Goal: Task Accomplishment & Management: Complete application form

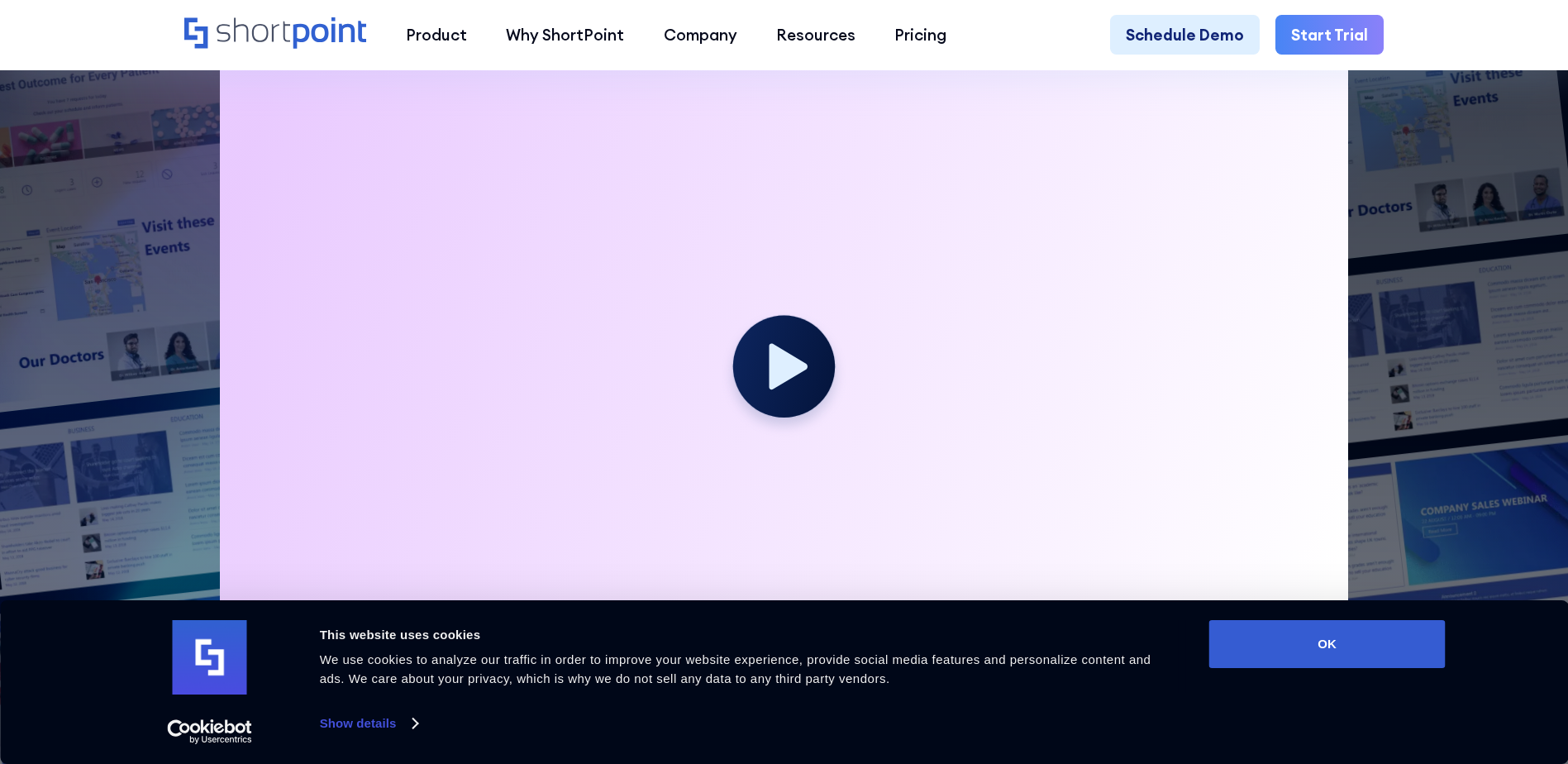
scroll to position [579, 0]
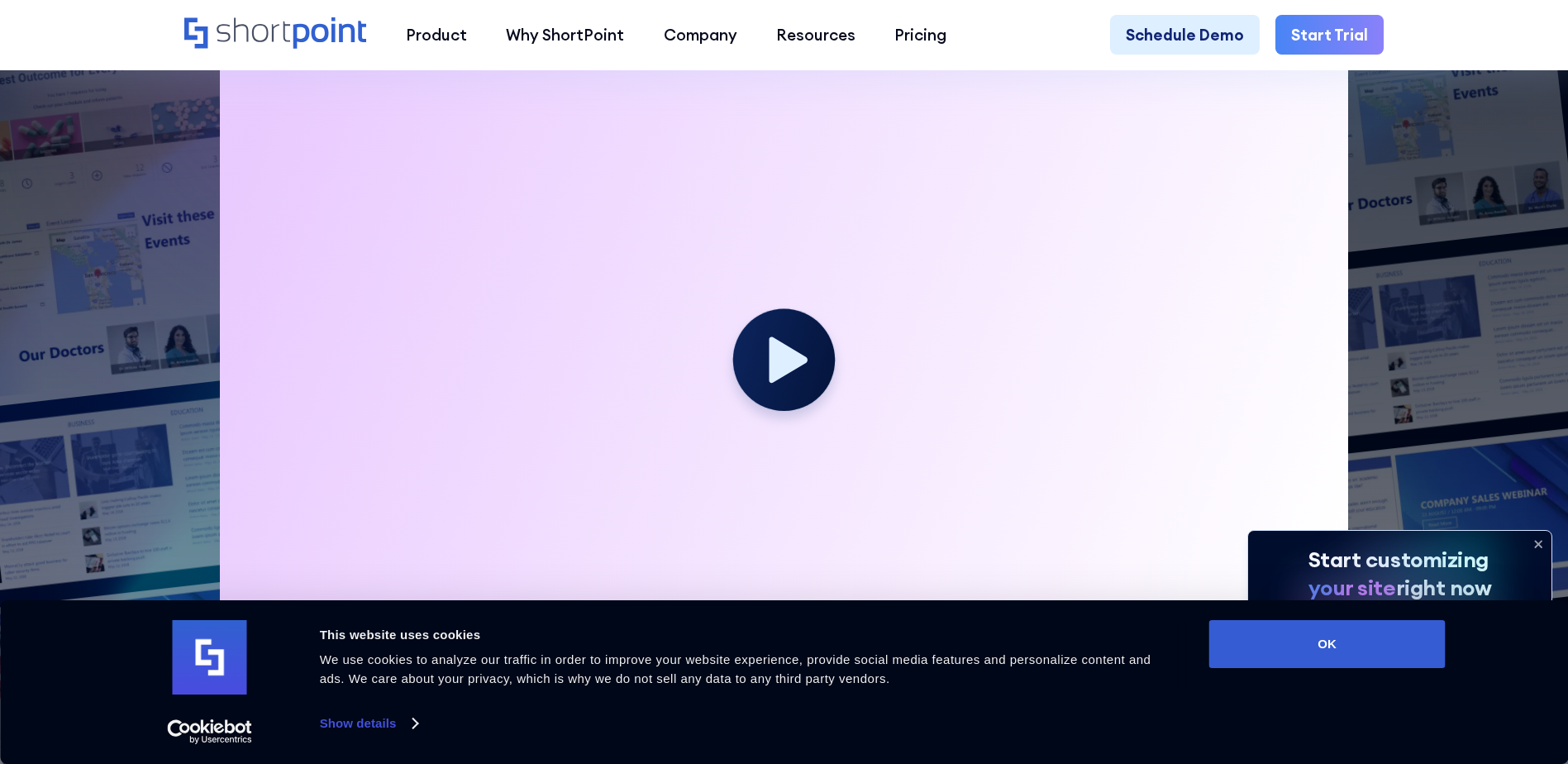
click at [1333, 51] on link "Start Trial" at bounding box center [1330, 34] width 108 height 39
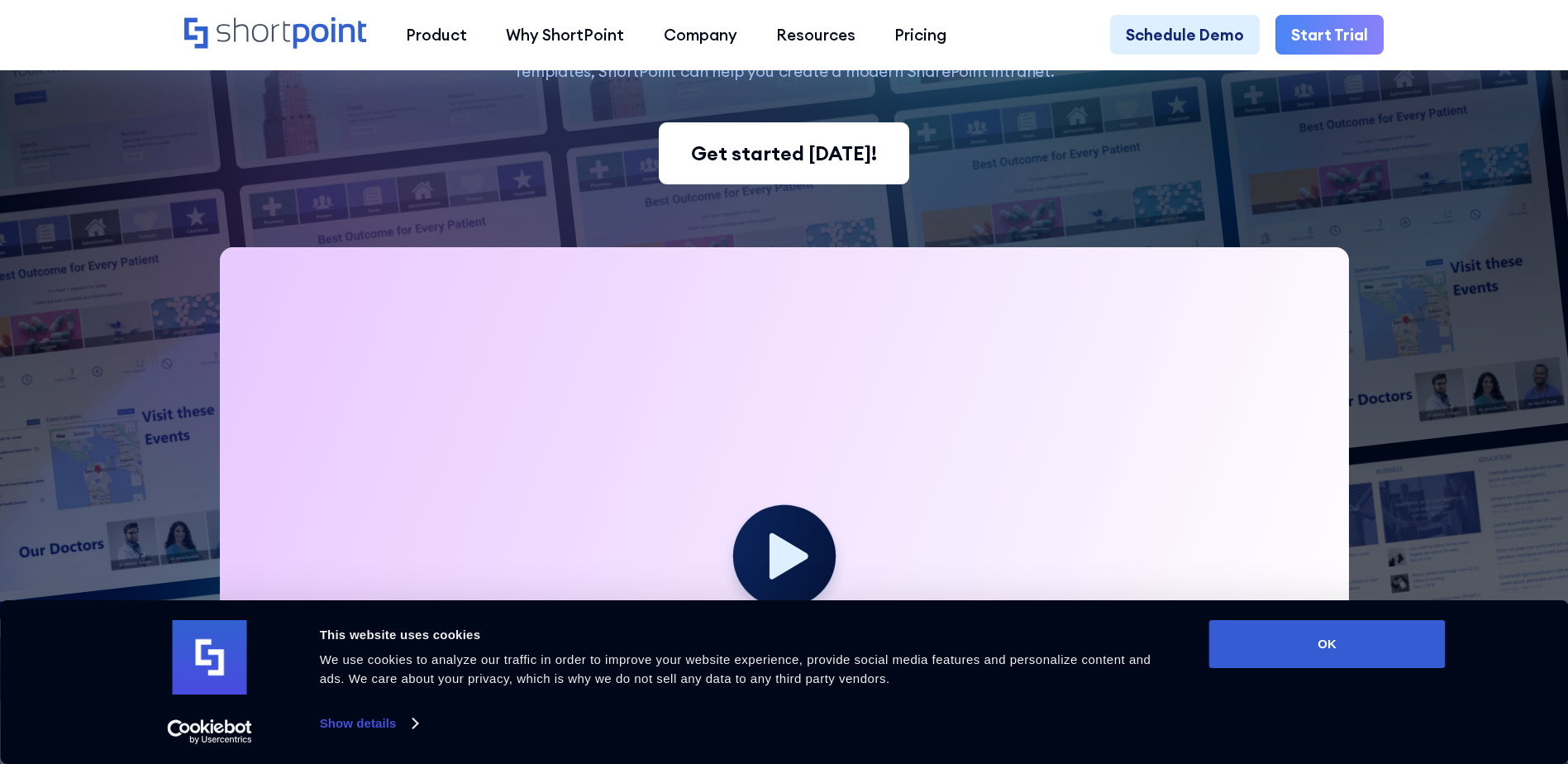
scroll to position [331, 0]
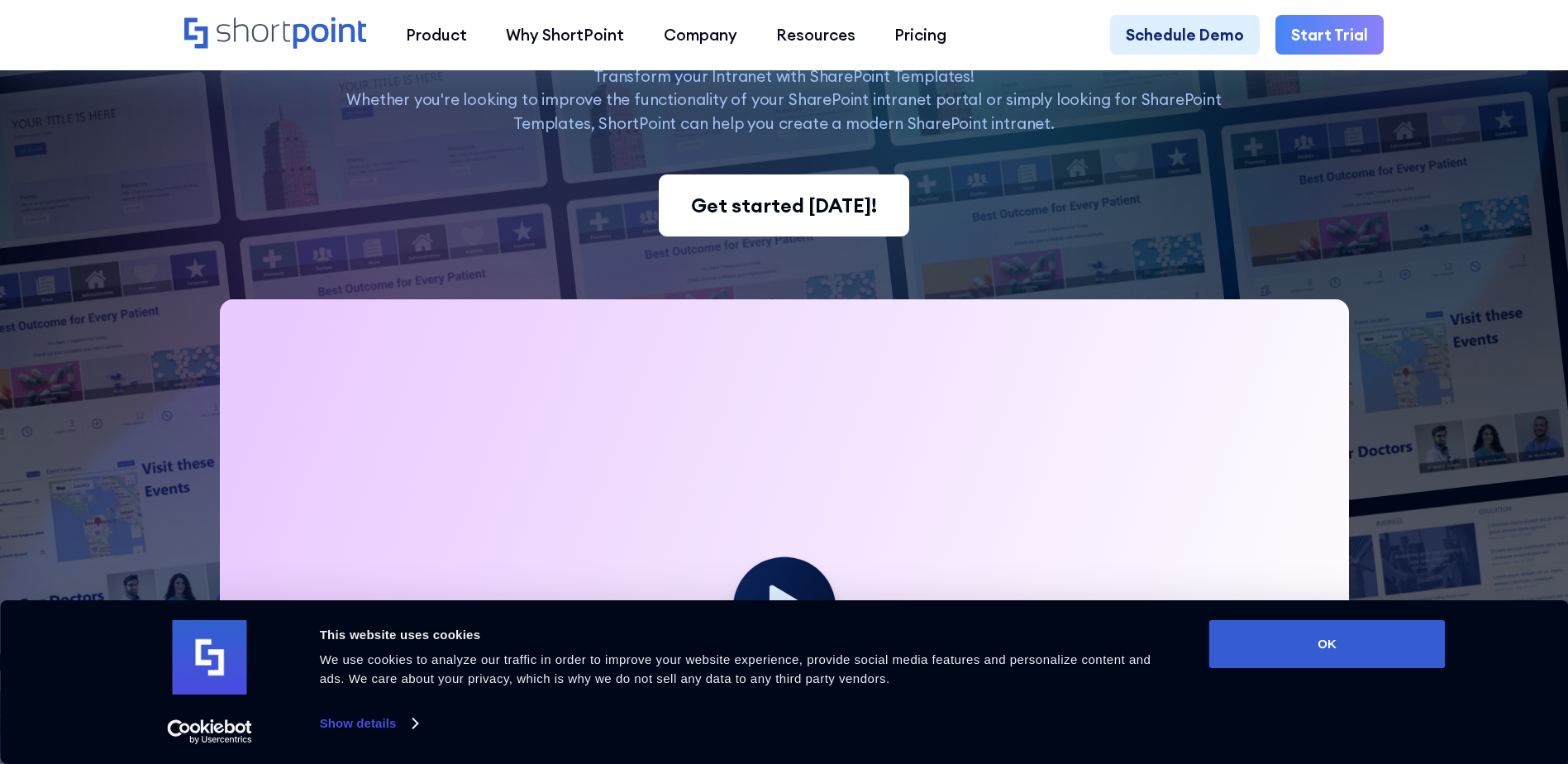
click at [788, 213] on div "Get started [DATE]!" at bounding box center [784, 206] width 186 height 30
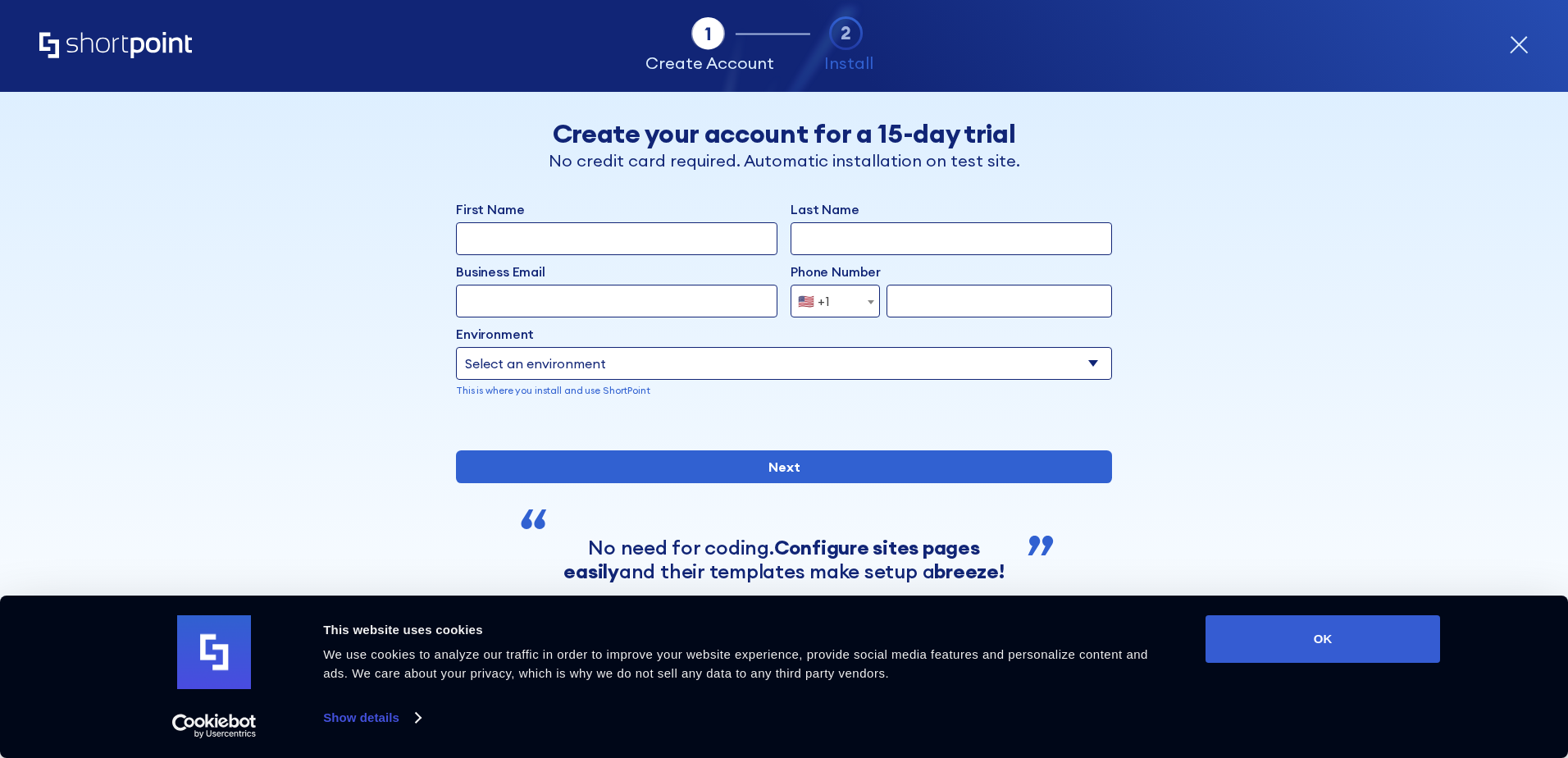
click at [710, 232] on input "First Name" at bounding box center [616, 239] width 321 height 33
type input "กิตติกร"
type input "แก้วประสงค์"
select select "+66"
type input "626268173"
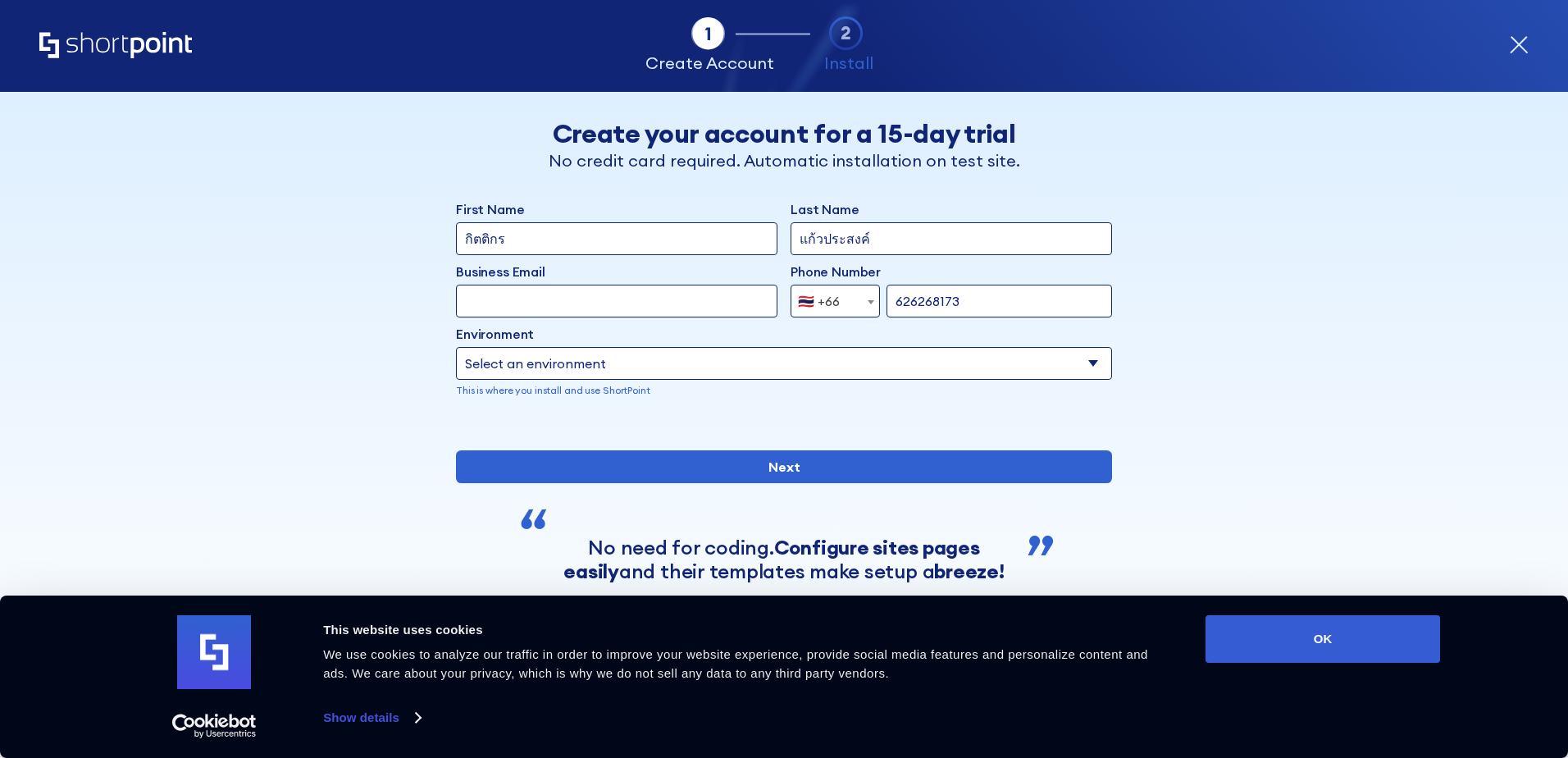
click at [669, 304] on input "Business Email" at bounding box center [616, 301] width 321 height 33
type input "kittikorn.kaw@perfectcompanion.com"
click at [624, 363] on select "Select an environment Microsoft 365 SharePoint Online SharePoint 2019 (On-Premi…" at bounding box center [784, 363] width 656 height 33
select select "Microsoft 365"
click at [456, 347] on select "Select an environment Microsoft 365 SharePoint Online SharePoint 2019 (On-Premi…" at bounding box center [784, 363] width 656 height 33
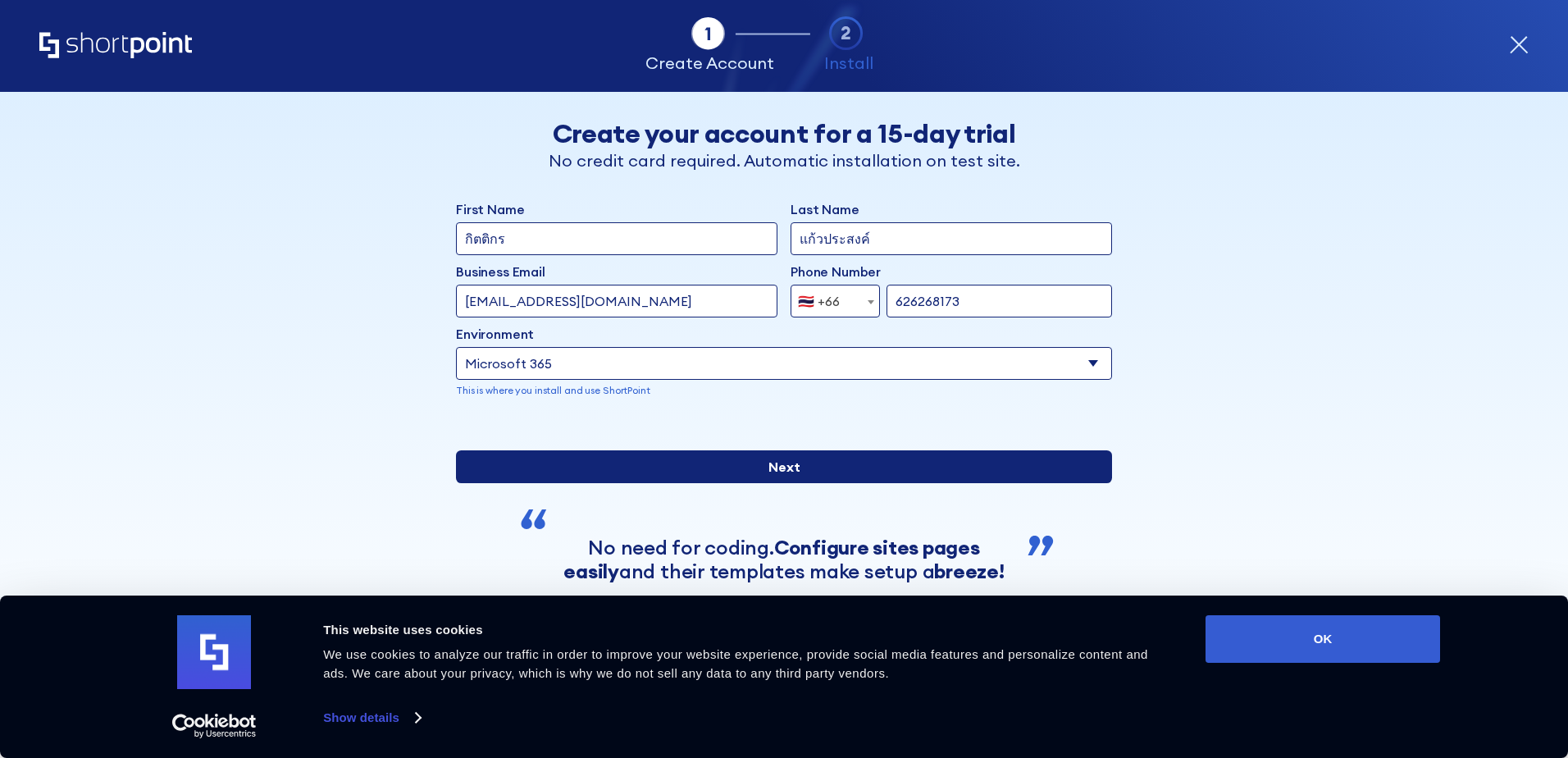
click at [556, 483] on input "Next" at bounding box center [784, 466] width 656 height 33
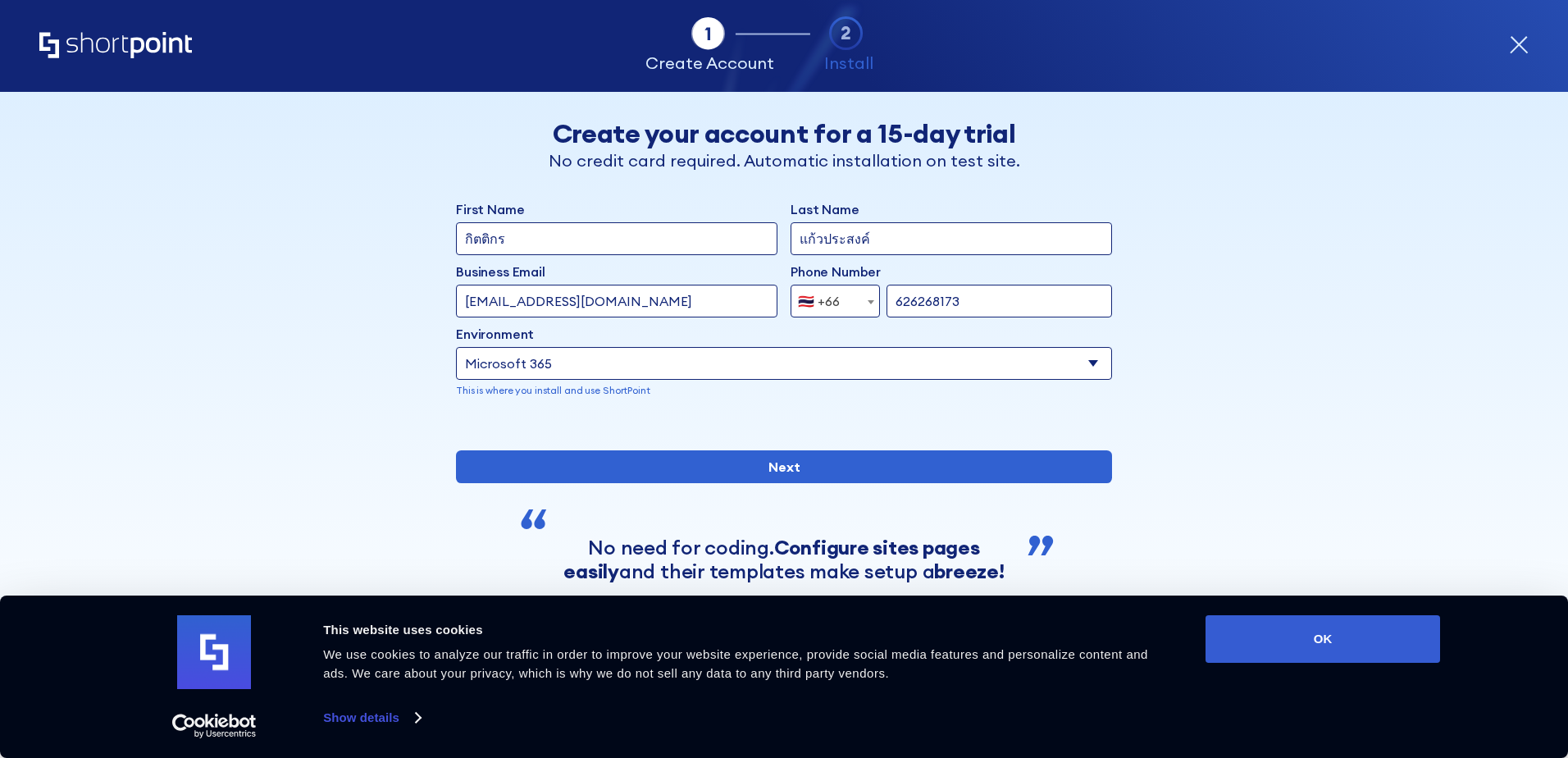
click at [560, 246] on input "กิตติกร" at bounding box center [616, 239] width 321 height 33
click at [629, 542] on div "First Name กิตติกร Last Name แก้วประสงค์ Business Email Invalid Email Address k…" at bounding box center [784, 427] width 656 height 455
click at [583, 237] on input "กิตติกร" at bounding box center [616, 239] width 321 height 33
drag, startPoint x: 525, startPoint y: 237, endPoint x: 414, endPoint y: 237, distance: 111.0
click at [414, 237] on div "Back Back Create your account for a 15-day trial No credit card required. Autom…" at bounding box center [784, 372] width 1004 height 563
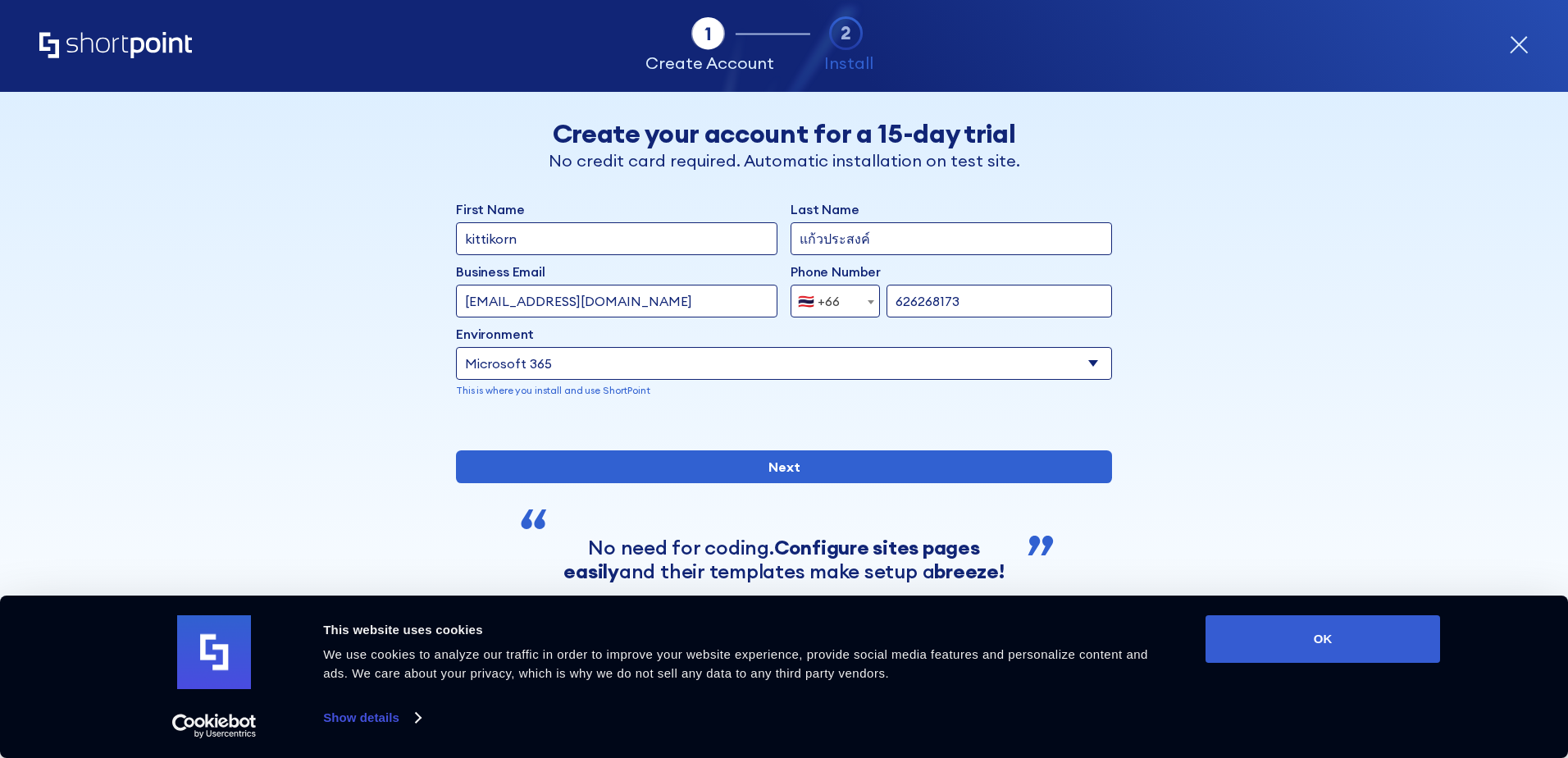
type input "kittikorn"
click at [761, 542] on div "First Name kittikorn Last Name แก้วประสงค์ Business Email Invalid Email Address…" at bounding box center [784, 427] width 656 height 455
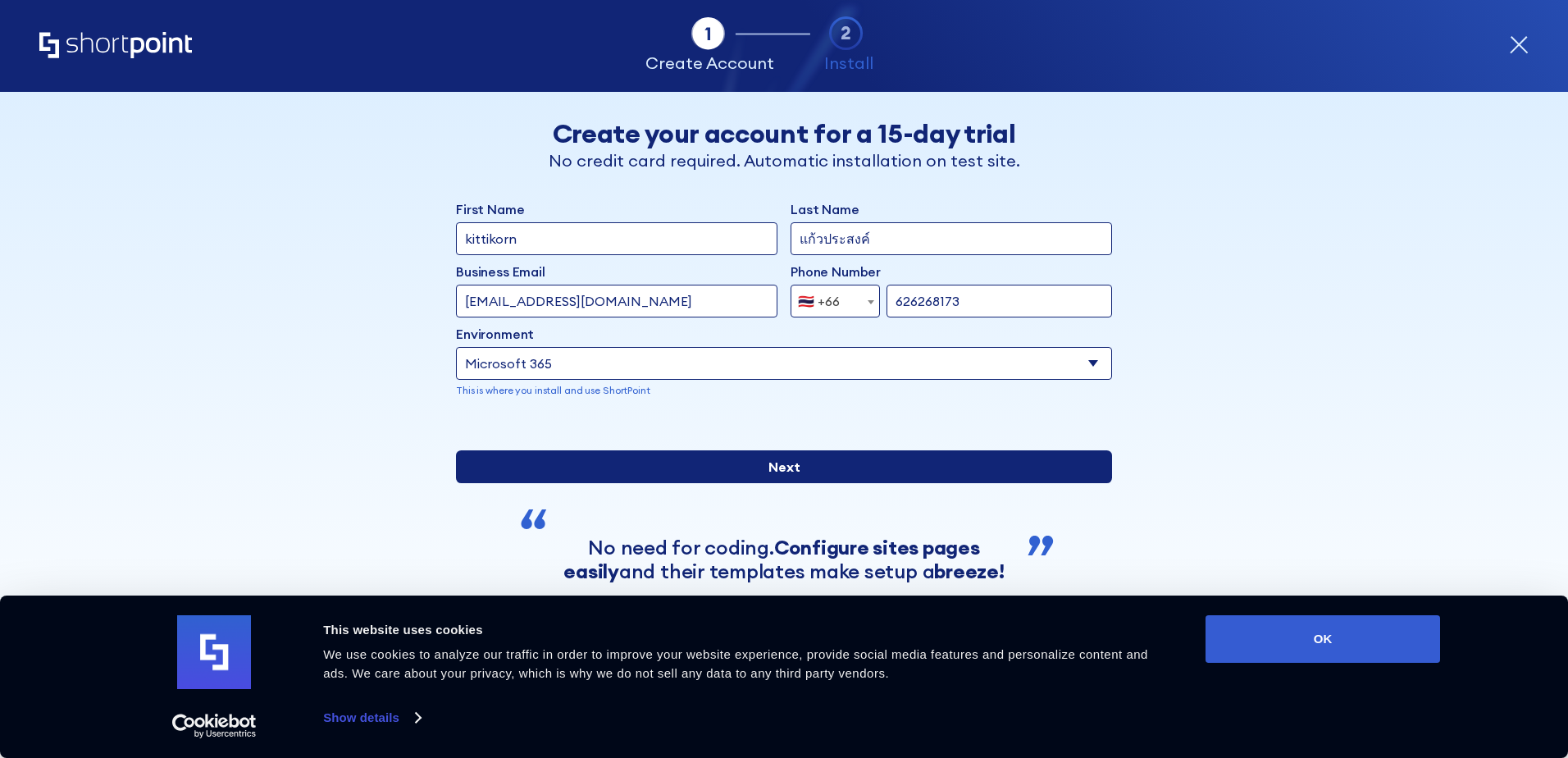
click at [761, 483] on input "Next" at bounding box center [784, 466] width 656 height 33
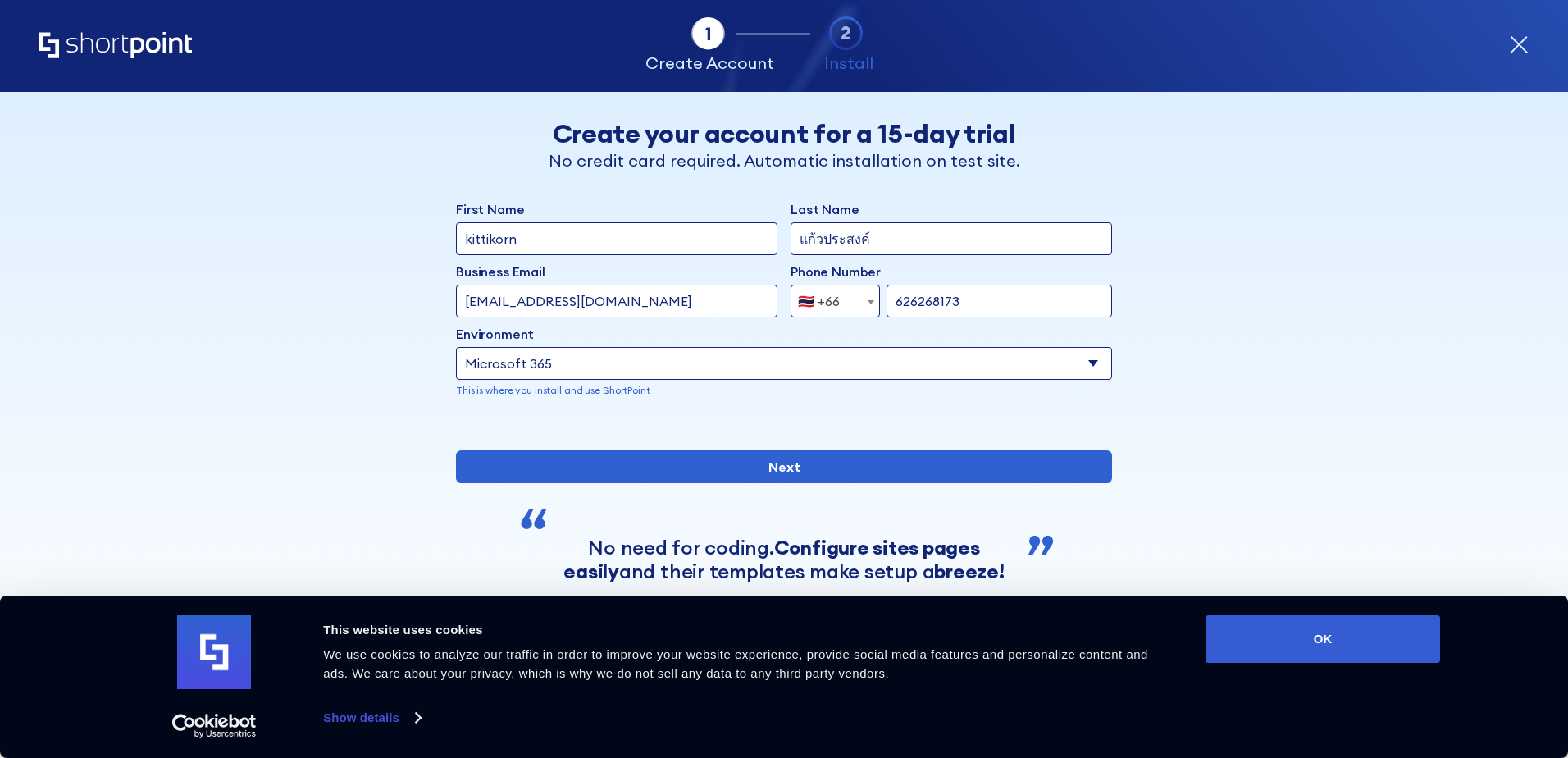
drag, startPoint x: 871, startPoint y: 238, endPoint x: 680, endPoint y: 250, distance: 191.4
click at [681, 249] on div "First Name kittikorn Last Name แก้วประสงค์" at bounding box center [784, 227] width 656 height 56
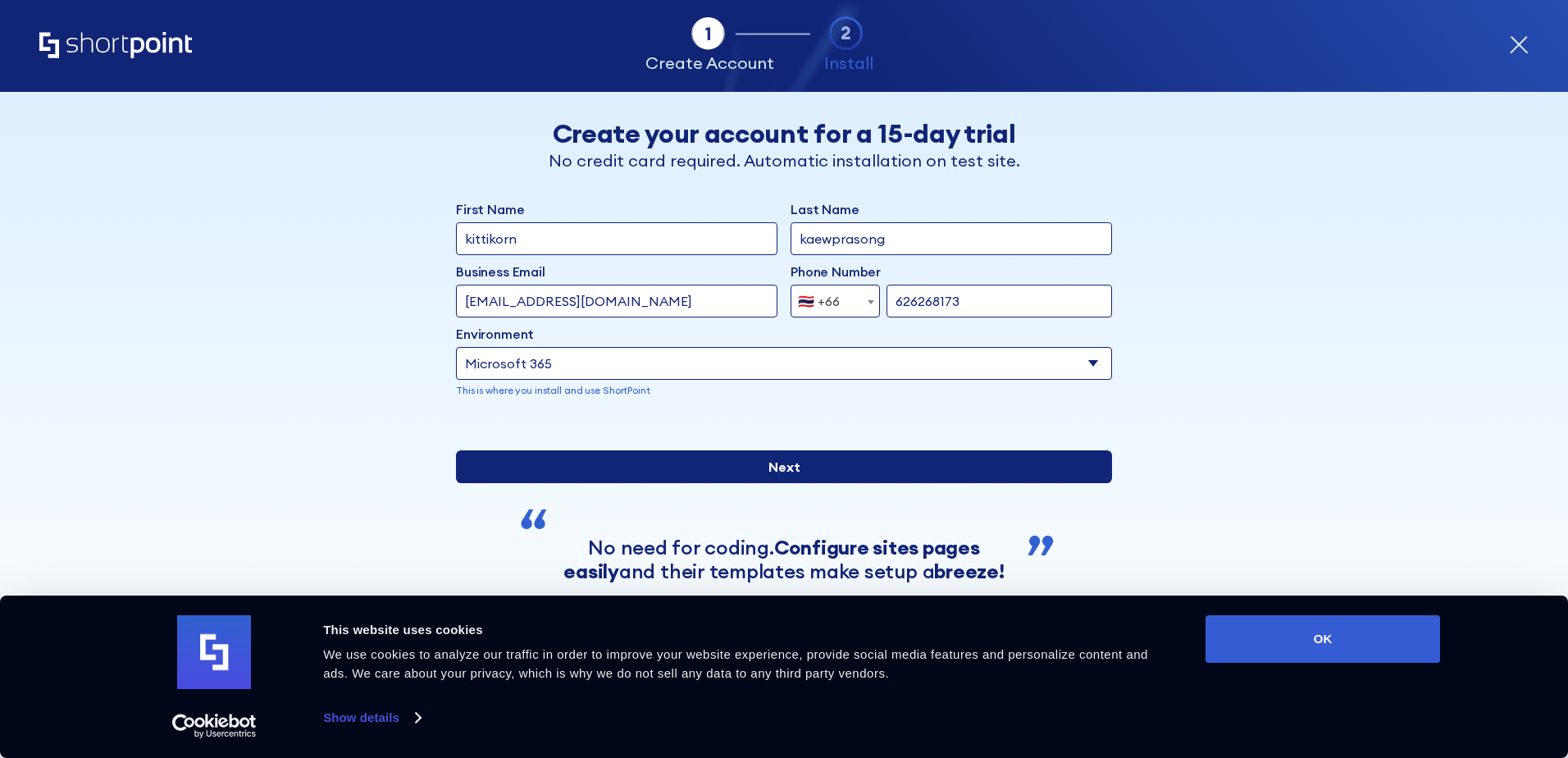
type input "kaewprasong"
click at [849, 483] on input "Next" at bounding box center [784, 466] width 656 height 33
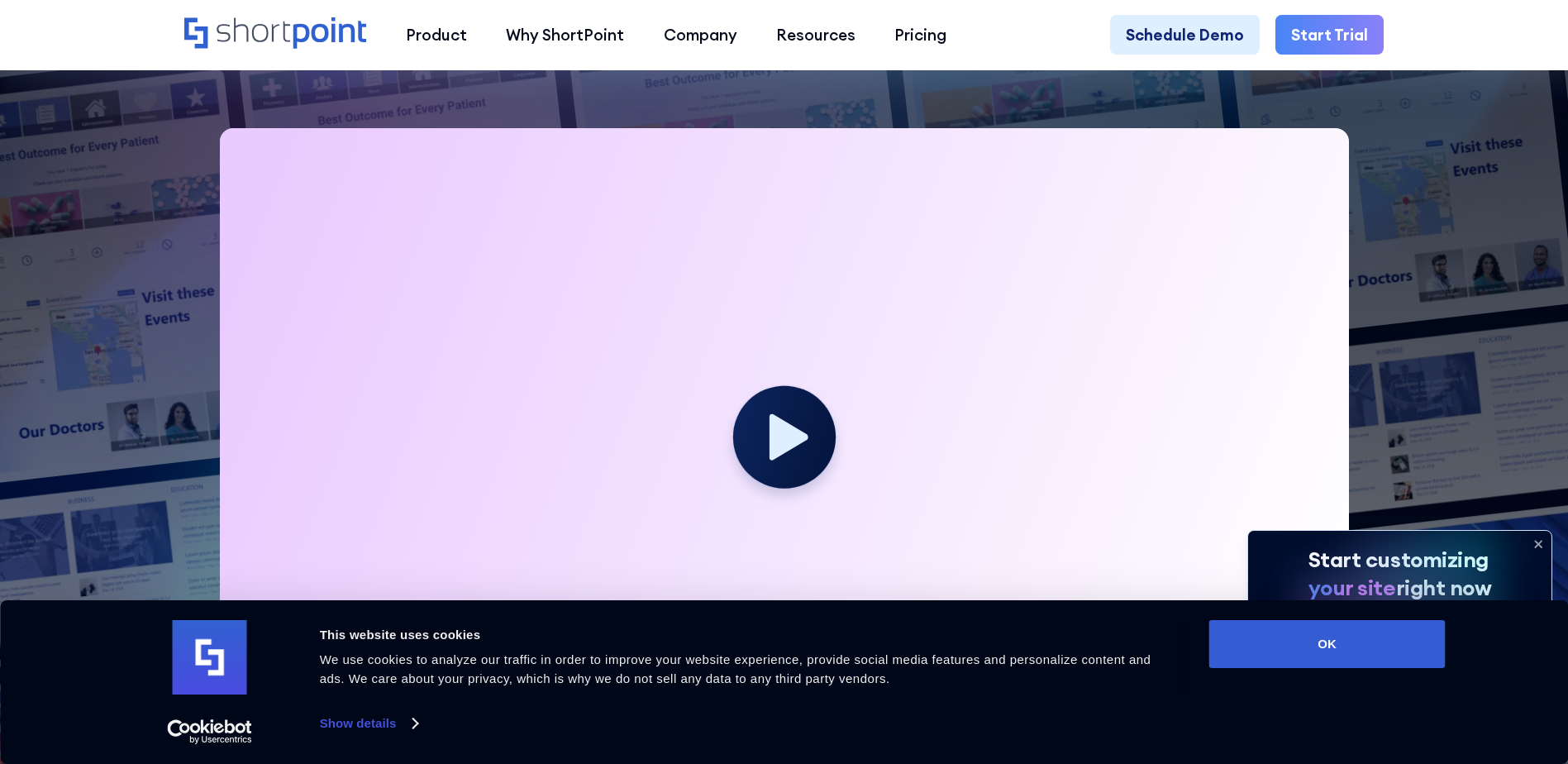
scroll to position [331, 0]
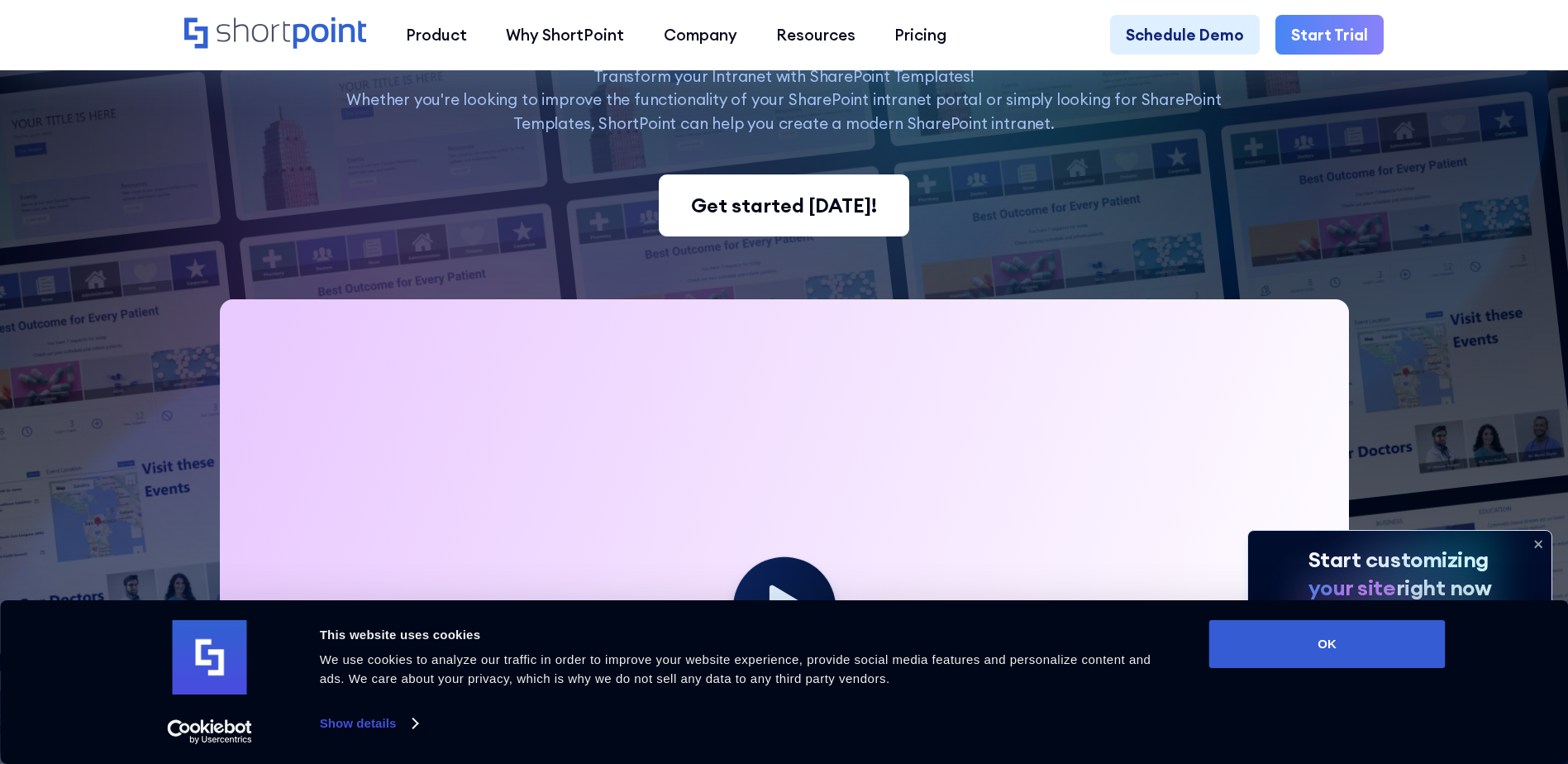
click at [767, 218] on div "Get started [DATE]!" at bounding box center [784, 206] width 186 height 30
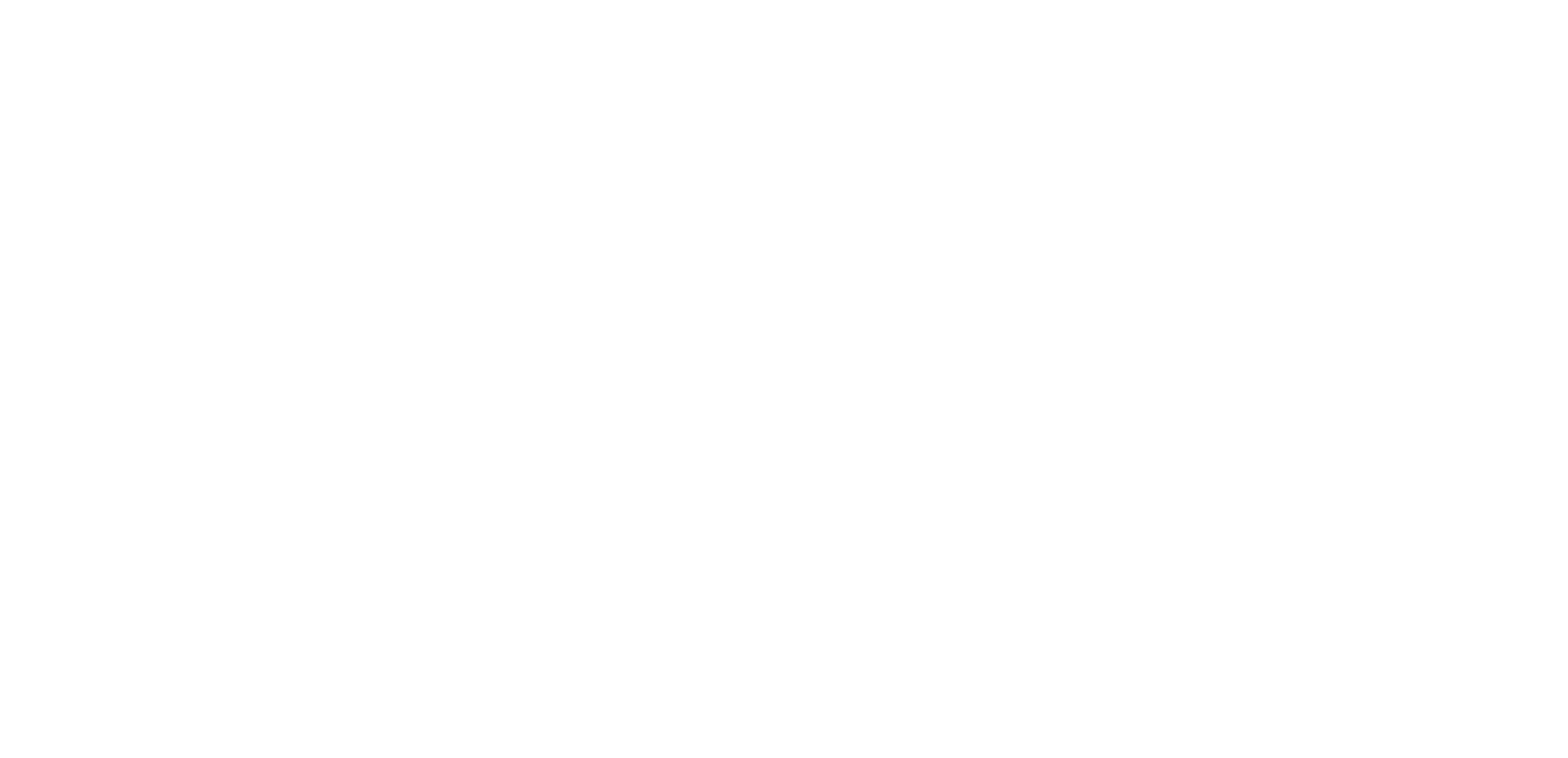
select select "+66"
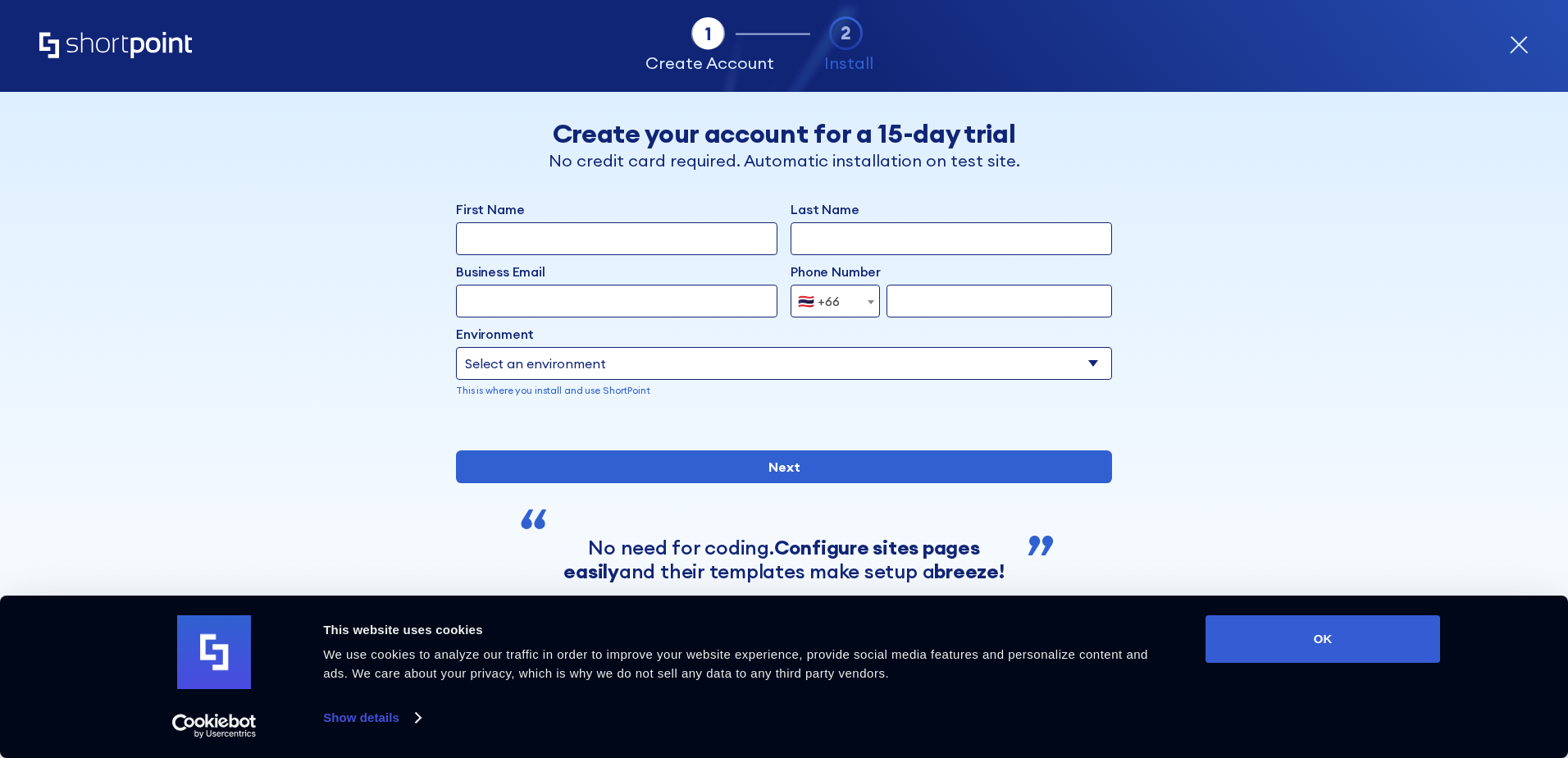
click at [1528, 58] on div "Tab 1 Tab 2 Tab 2 ShortPoint eases the setup and orchestration of Intranets and…" at bounding box center [784, 45] width 1568 height 91
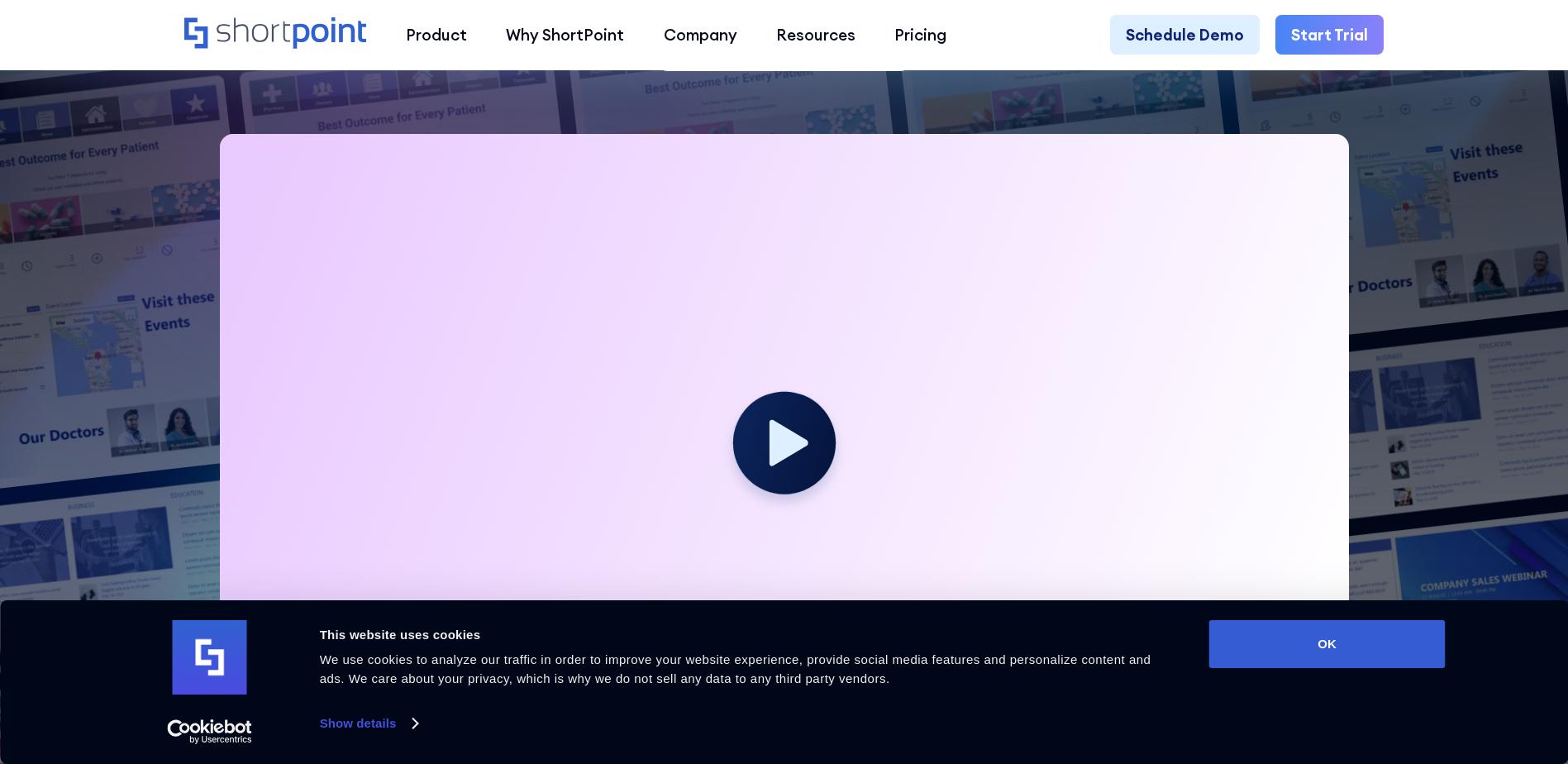
scroll to position [661, 0]
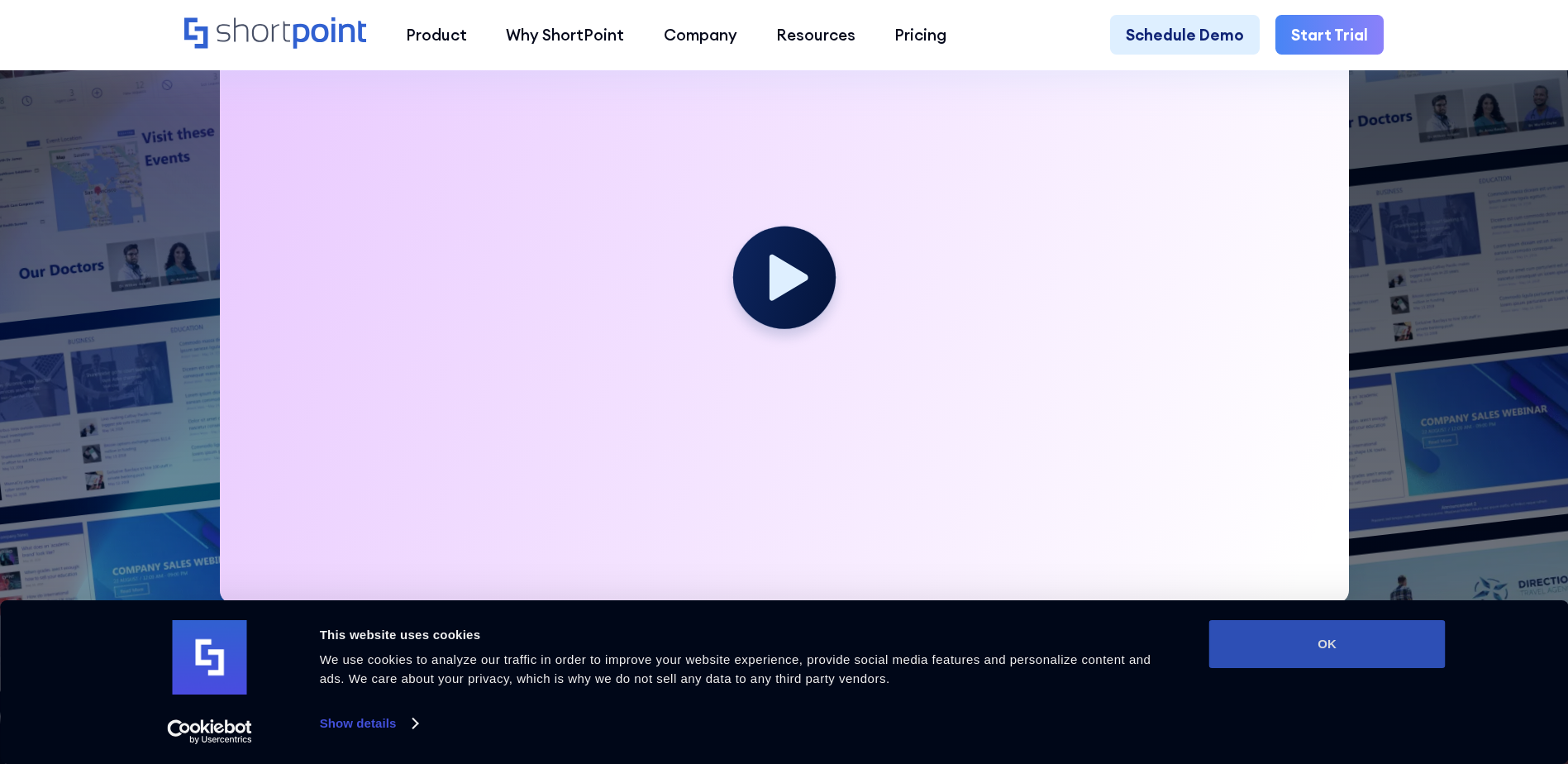
click at [1394, 634] on button "OK" at bounding box center [1327, 644] width 237 height 48
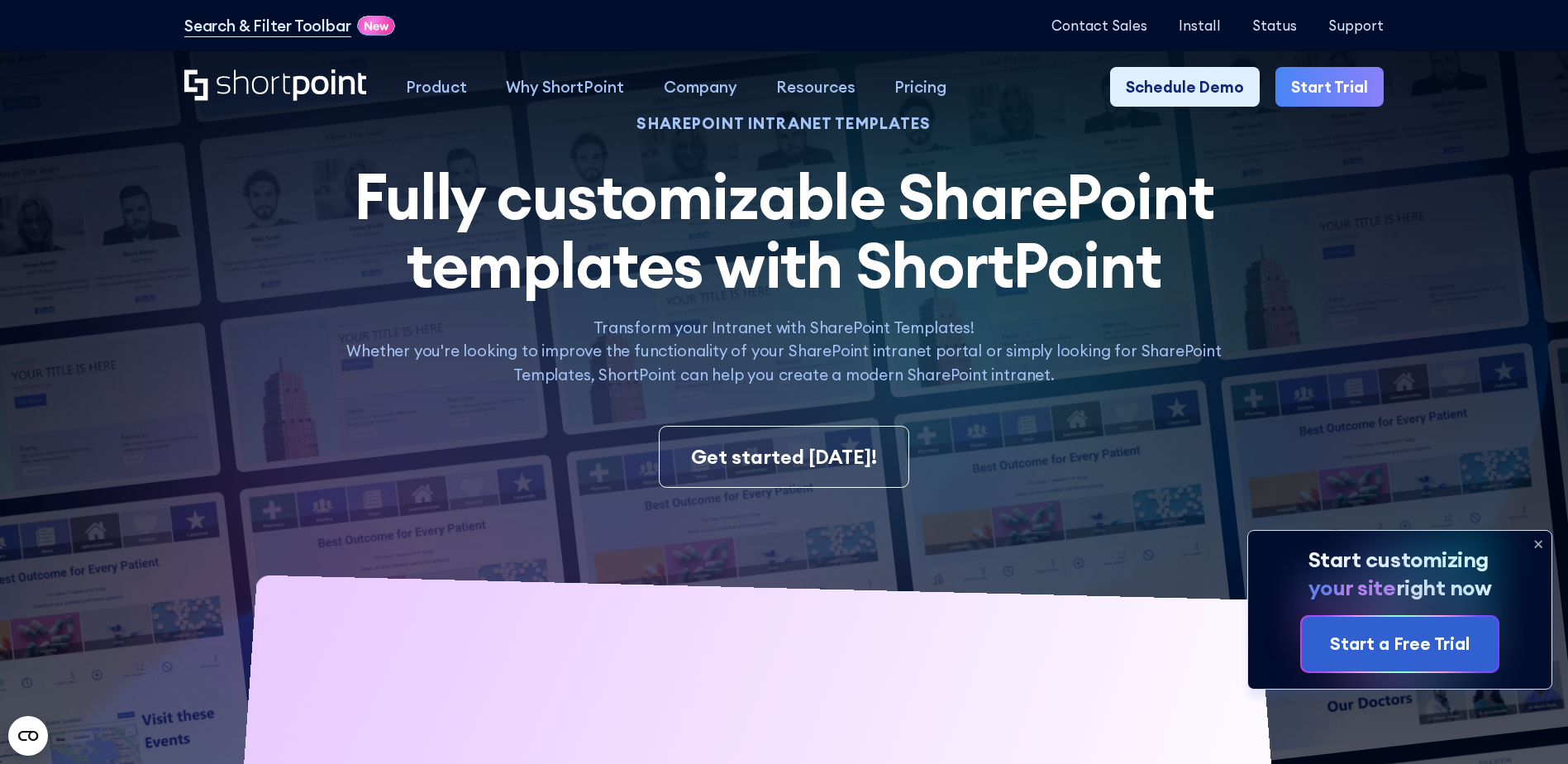
scroll to position [0, 0]
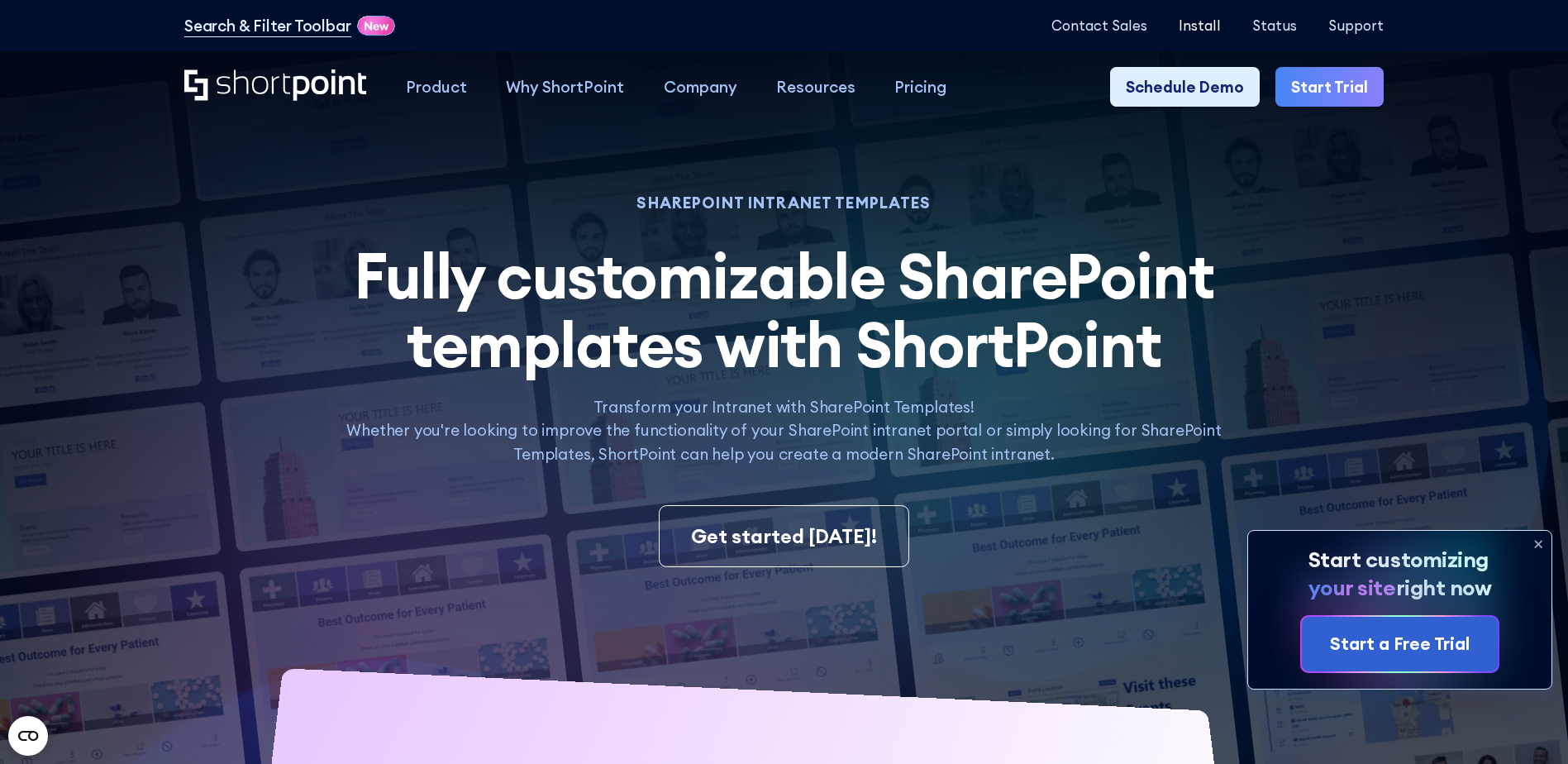
click at [1202, 31] on p "Install" at bounding box center [1199, 25] width 42 height 16
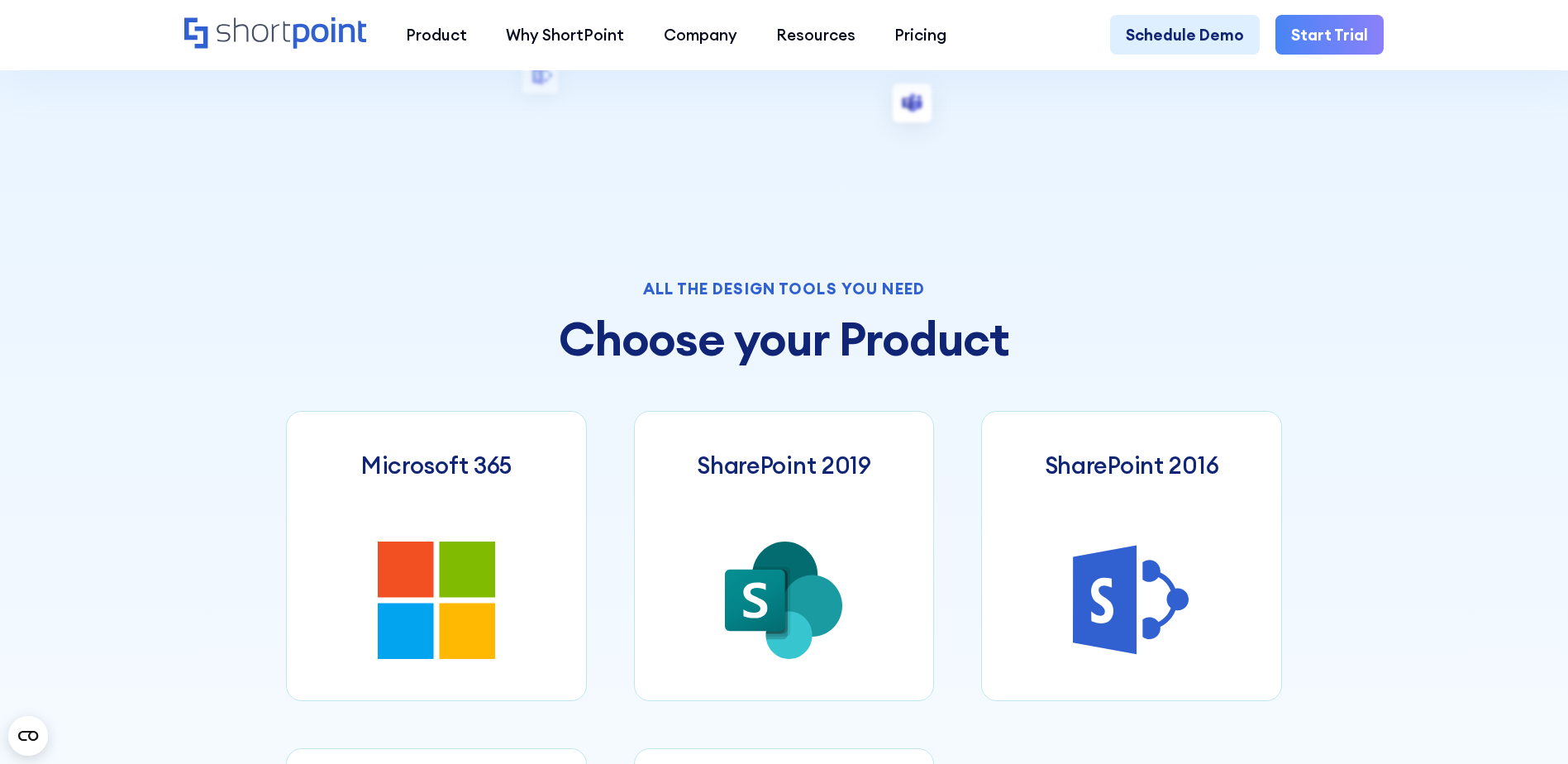
scroll to position [826, 0]
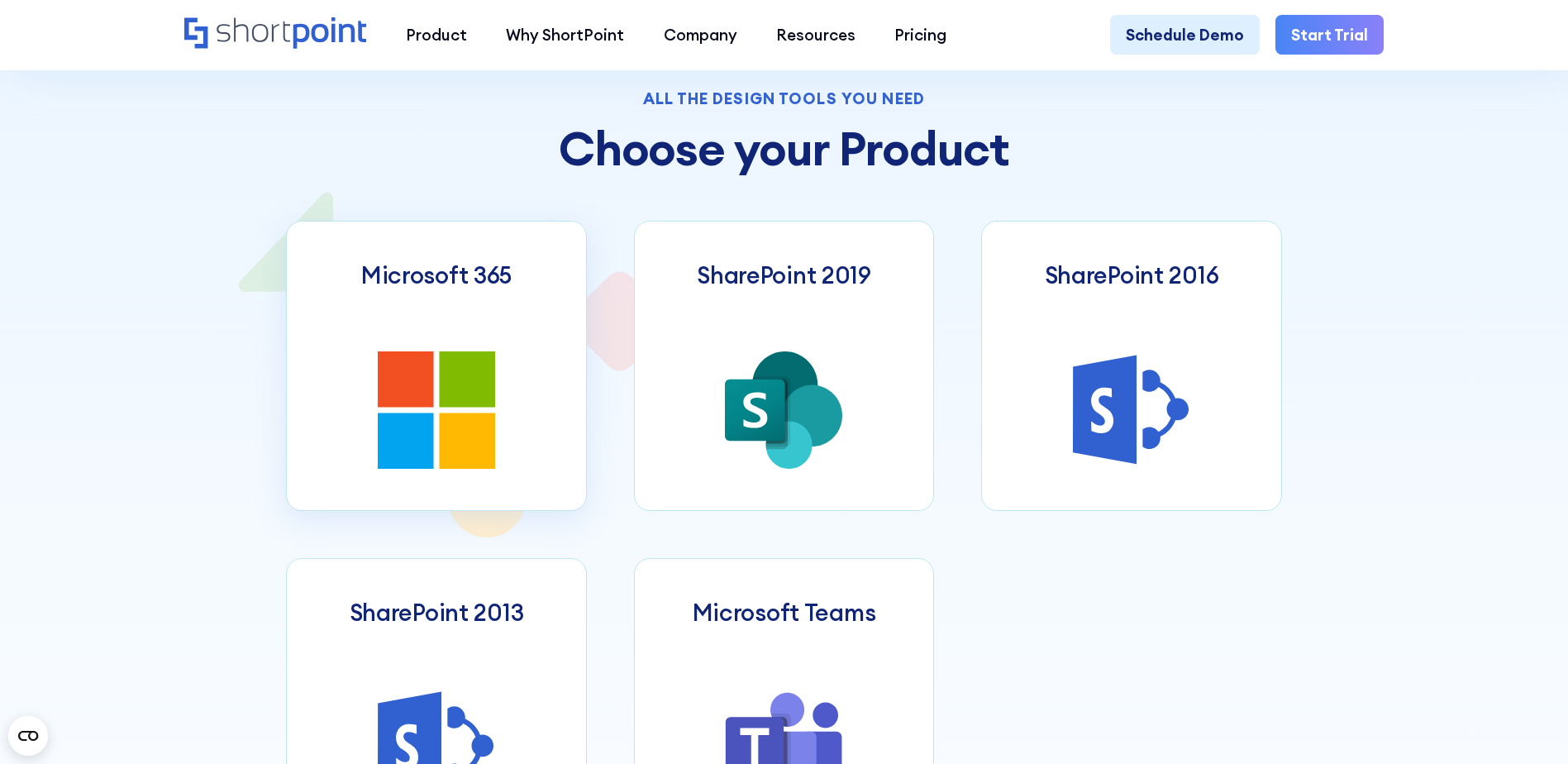
click at [342, 359] on link "Microsoft 365" at bounding box center [436, 365] width 301 height 290
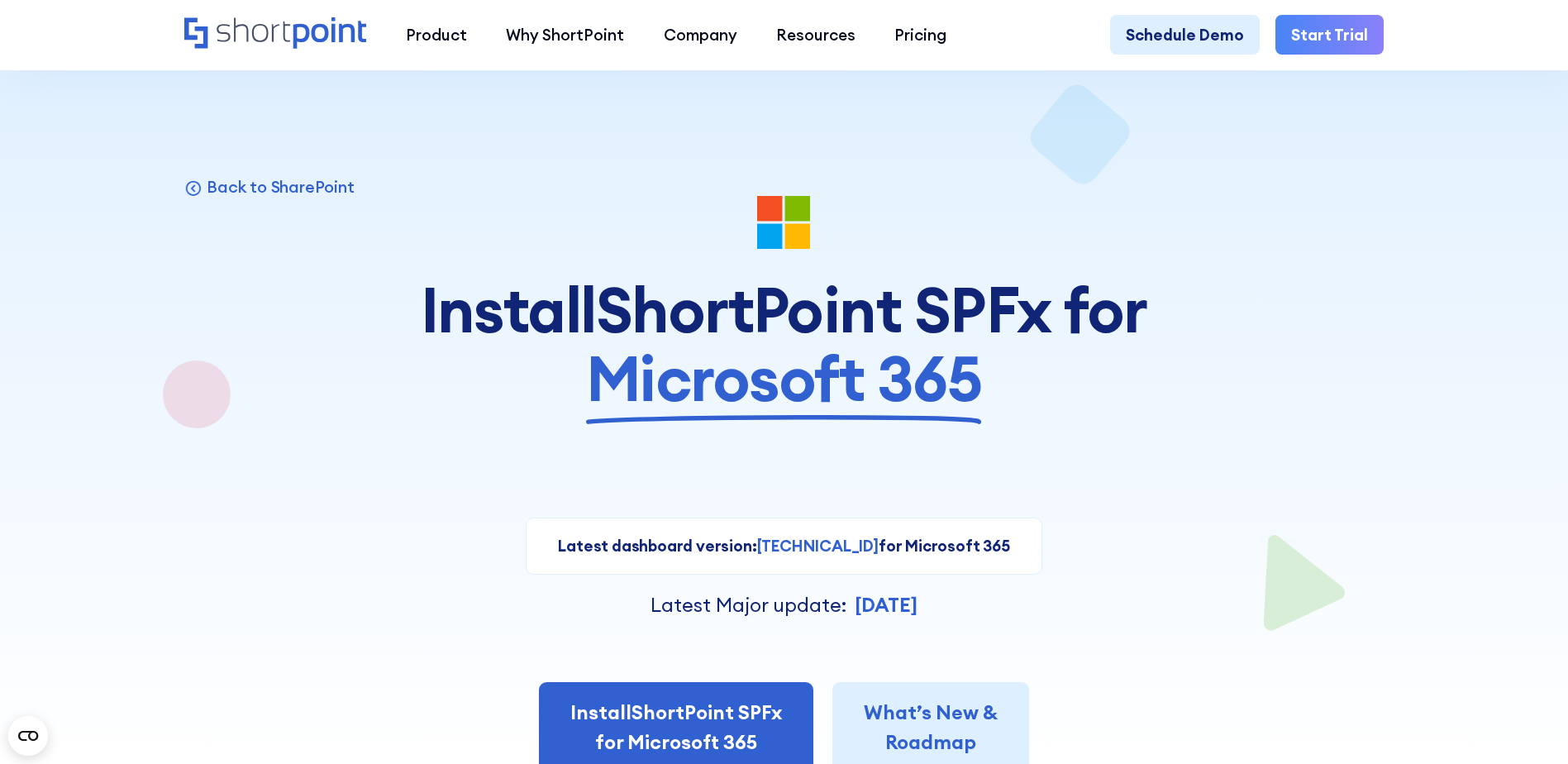
scroll to position [331, 0]
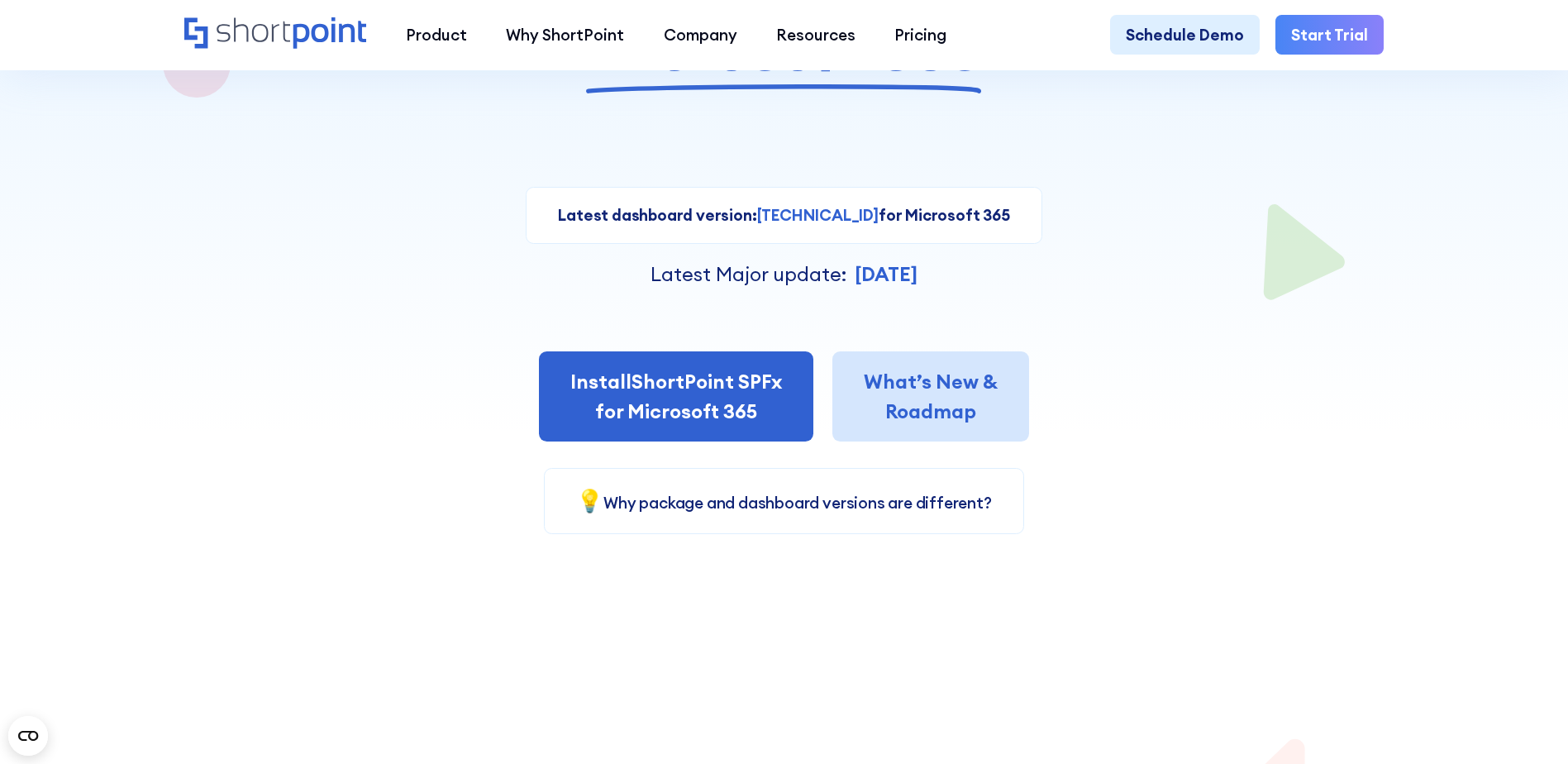
click at [920, 371] on link "What’s New & Roadmap" at bounding box center [930, 396] width 197 height 90
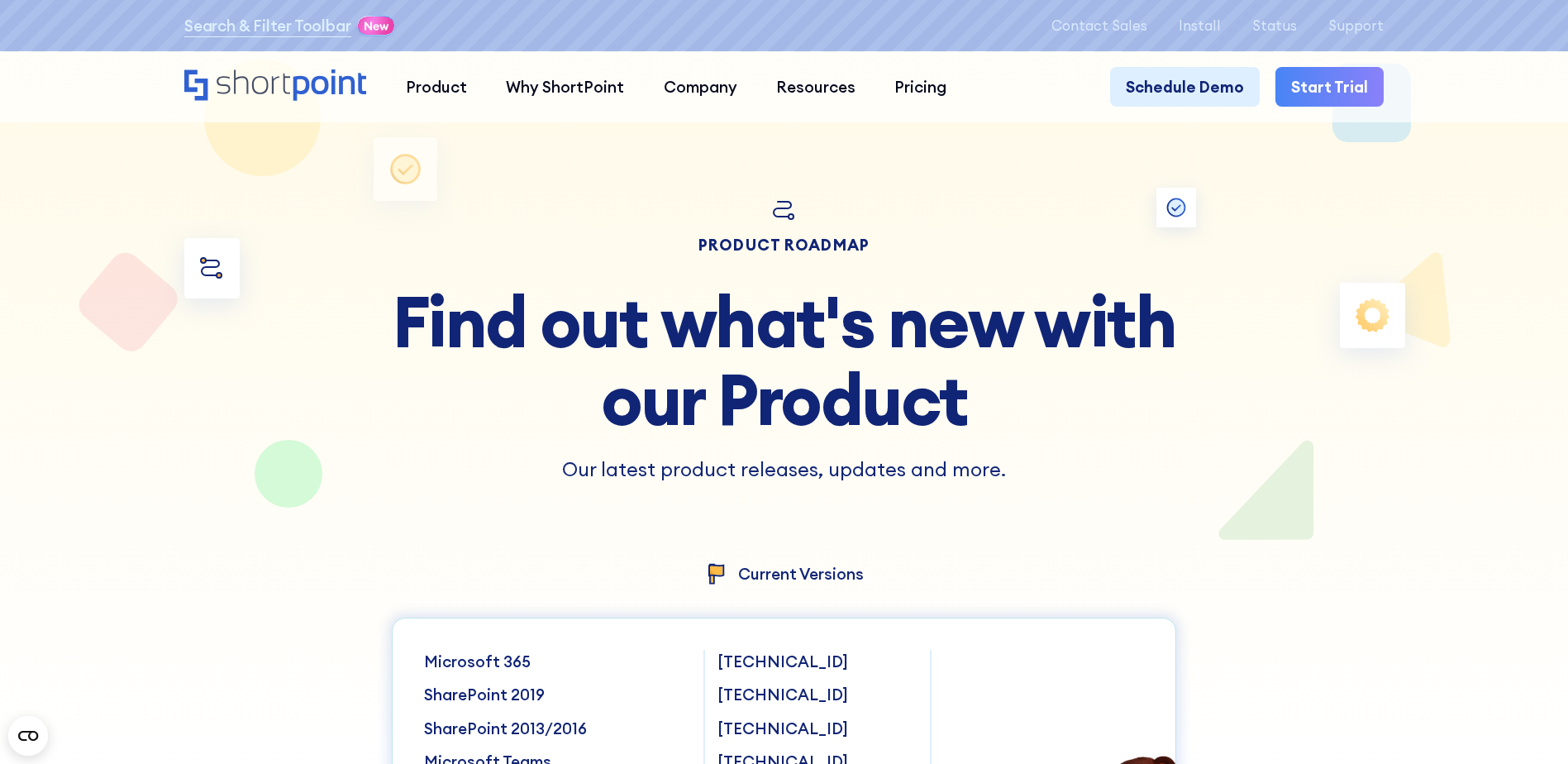
click at [1200, 36] on div "Search & Filter Toolbar -756 Days -18 Hours -18 Minutes -29 Seconds Until Launc…" at bounding box center [784, 26] width 1199 height 28
click at [1208, 20] on p "Install" at bounding box center [1199, 25] width 42 height 16
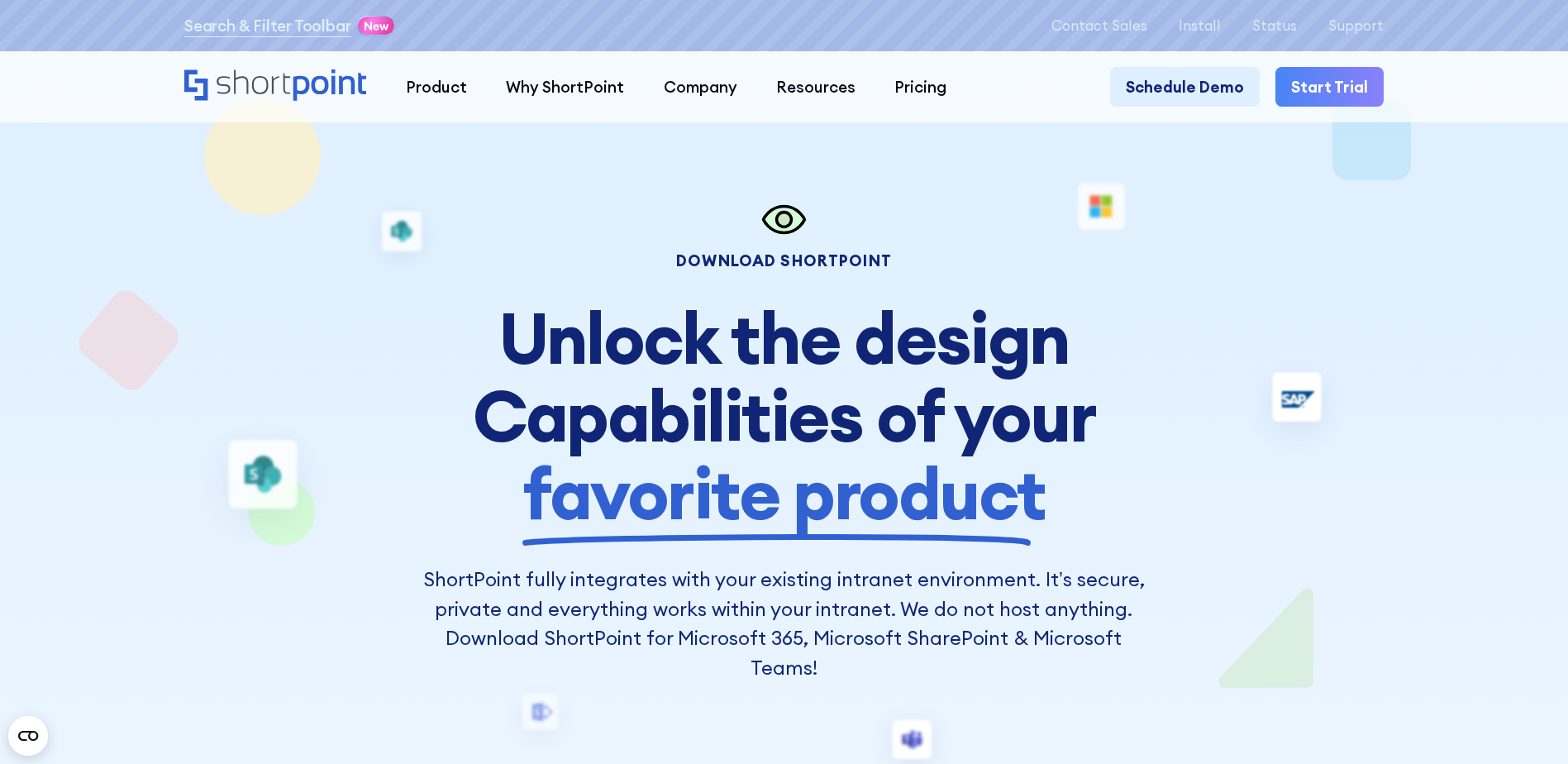
click at [1322, 86] on link "Start Trial" at bounding box center [1330, 86] width 108 height 39
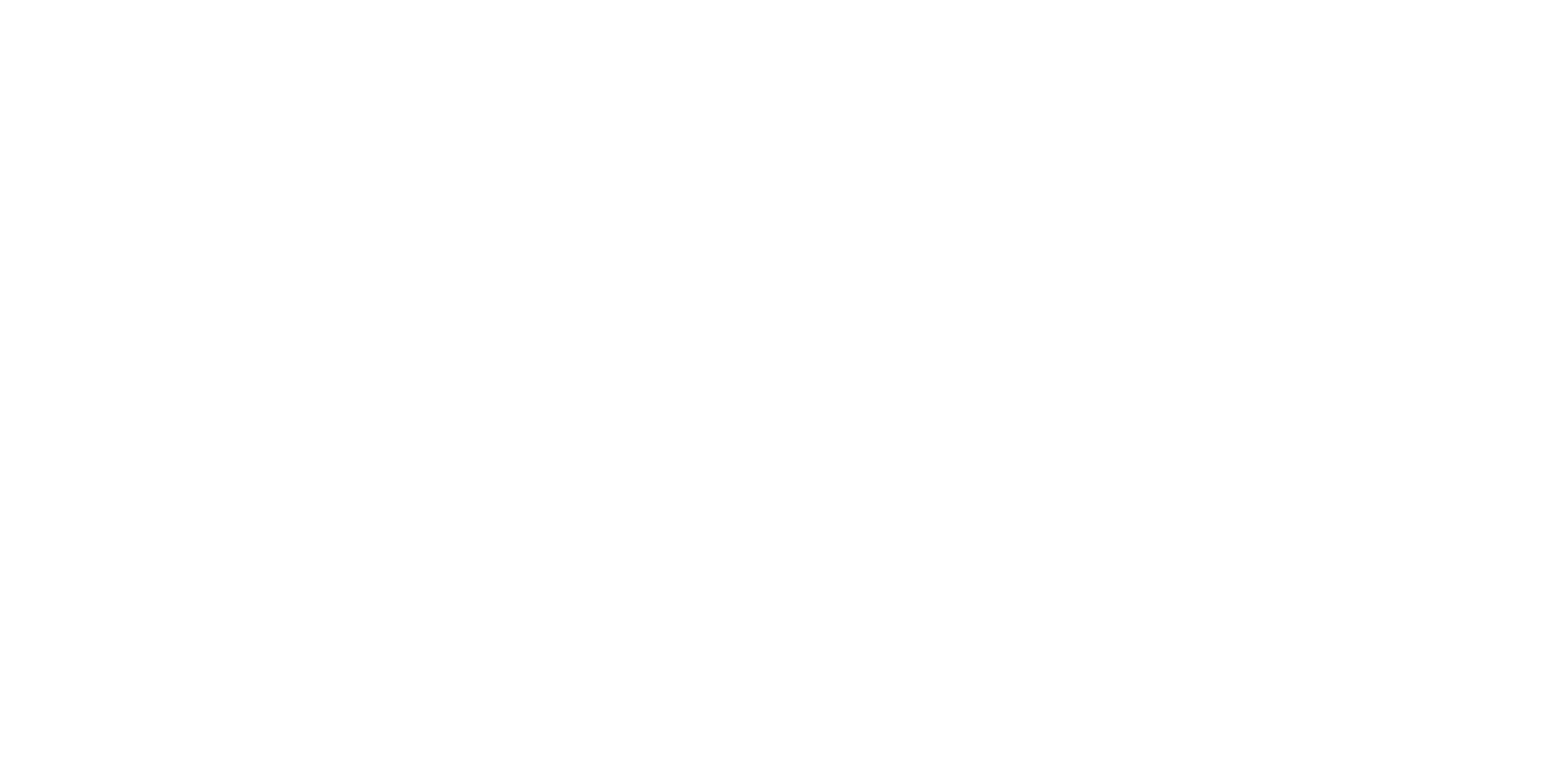
select select "+66"
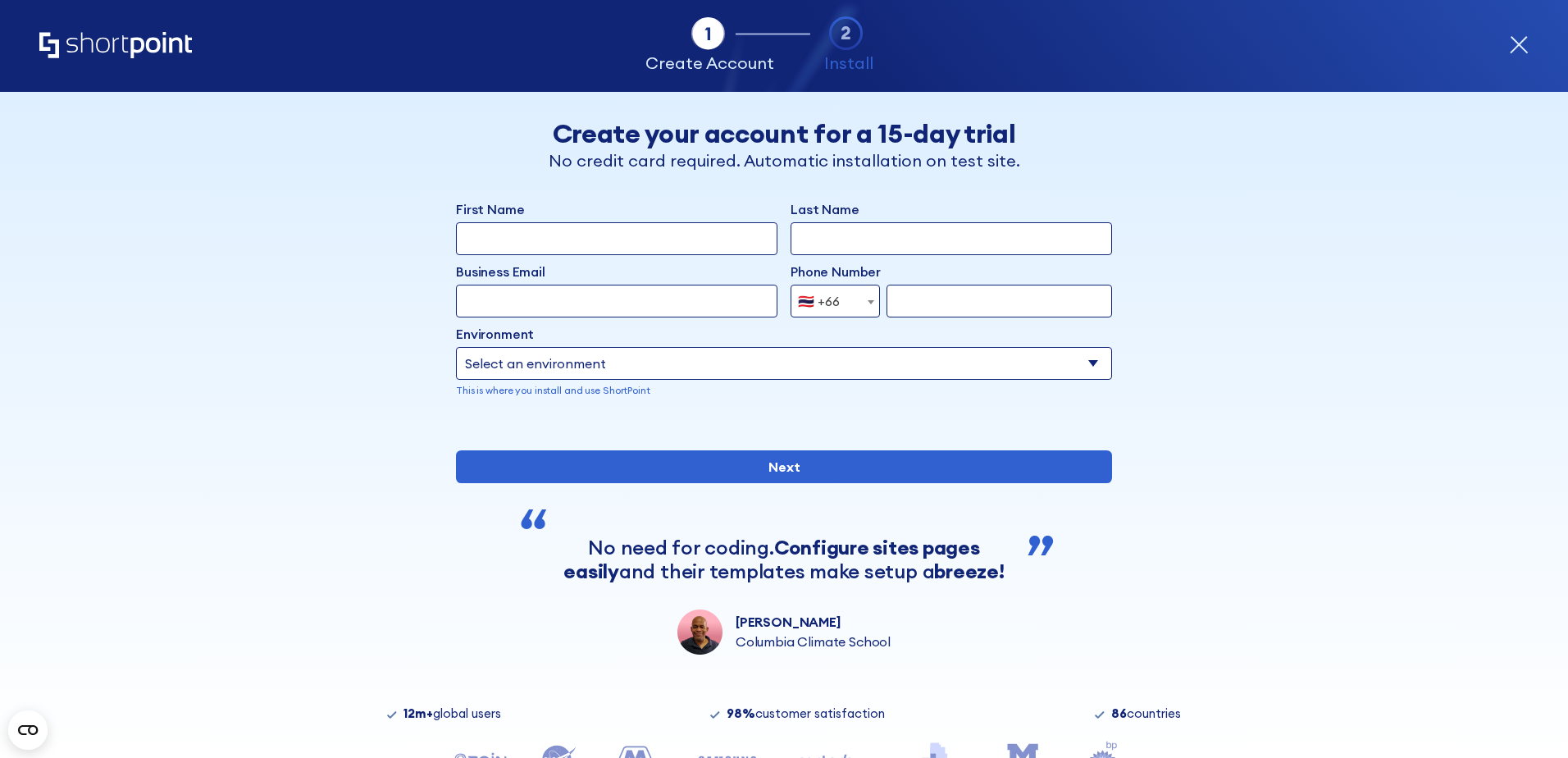
click at [630, 246] on input "First Name" at bounding box center [616, 239] width 321 height 33
type input "กิตติกร"
type input "แก้วประสงค์"
type input "kittikorn.kaw@perfectcompanion.com"
type input "626268173"
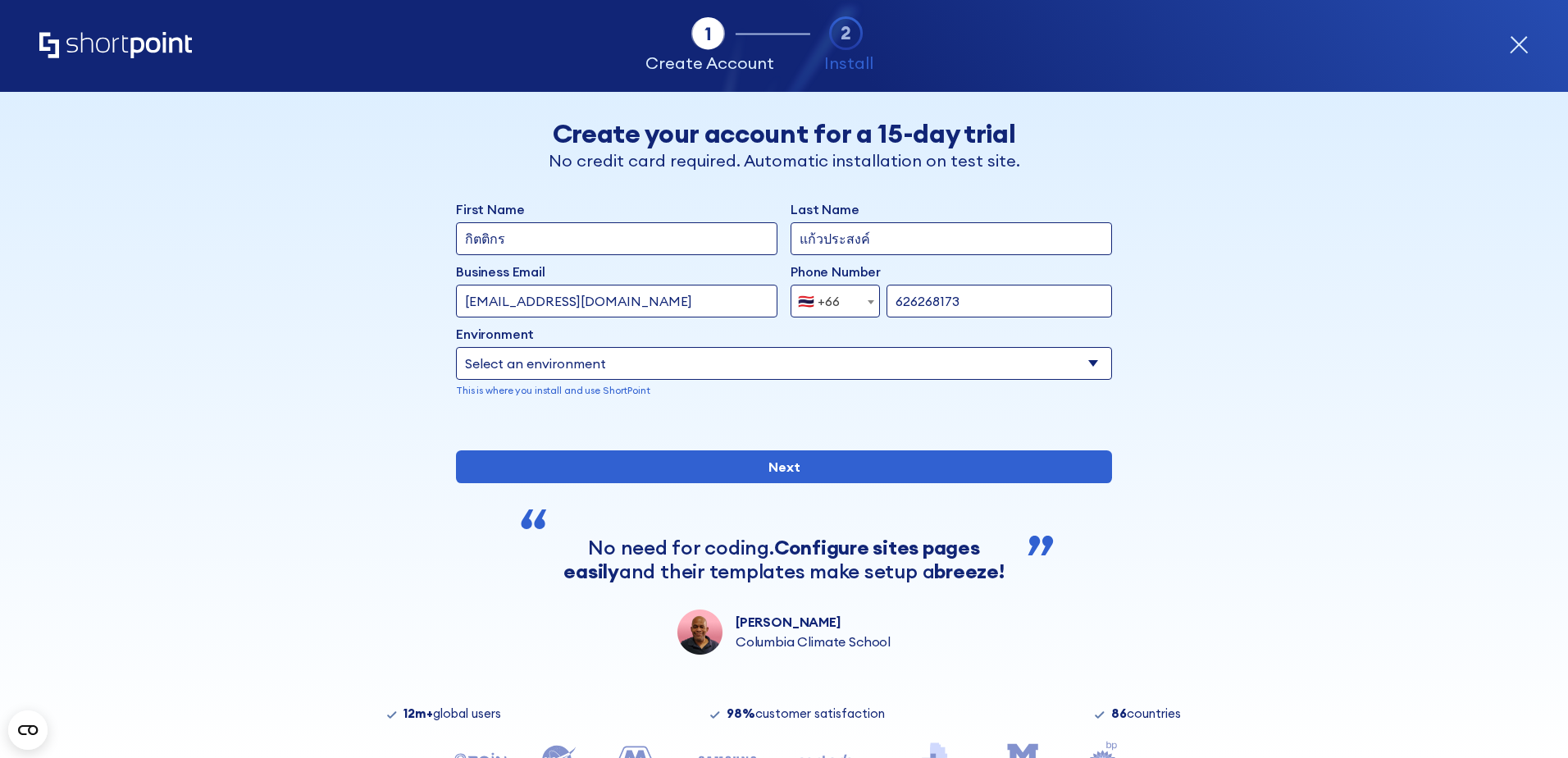
click at [725, 372] on select "Select an environment Microsoft 365 SharePoint Online SharePoint 2019 (On-Premi…" at bounding box center [784, 363] width 656 height 33
select select "Microsoft 365"
click at [456, 347] on select "Select an environment Microsoft 365 SharePoint Online SharePoint 2019 (On-Premi…" at bounding box center [784, 363] width 656 height 33
click at [601, 235] on input "กิตติกร" at bounding box center [616, 239] width 321 height 33
drag, startPoint x: 601, startPoint y: 235, endPoint x: 323, endPoint y: 266, distance: 279.7
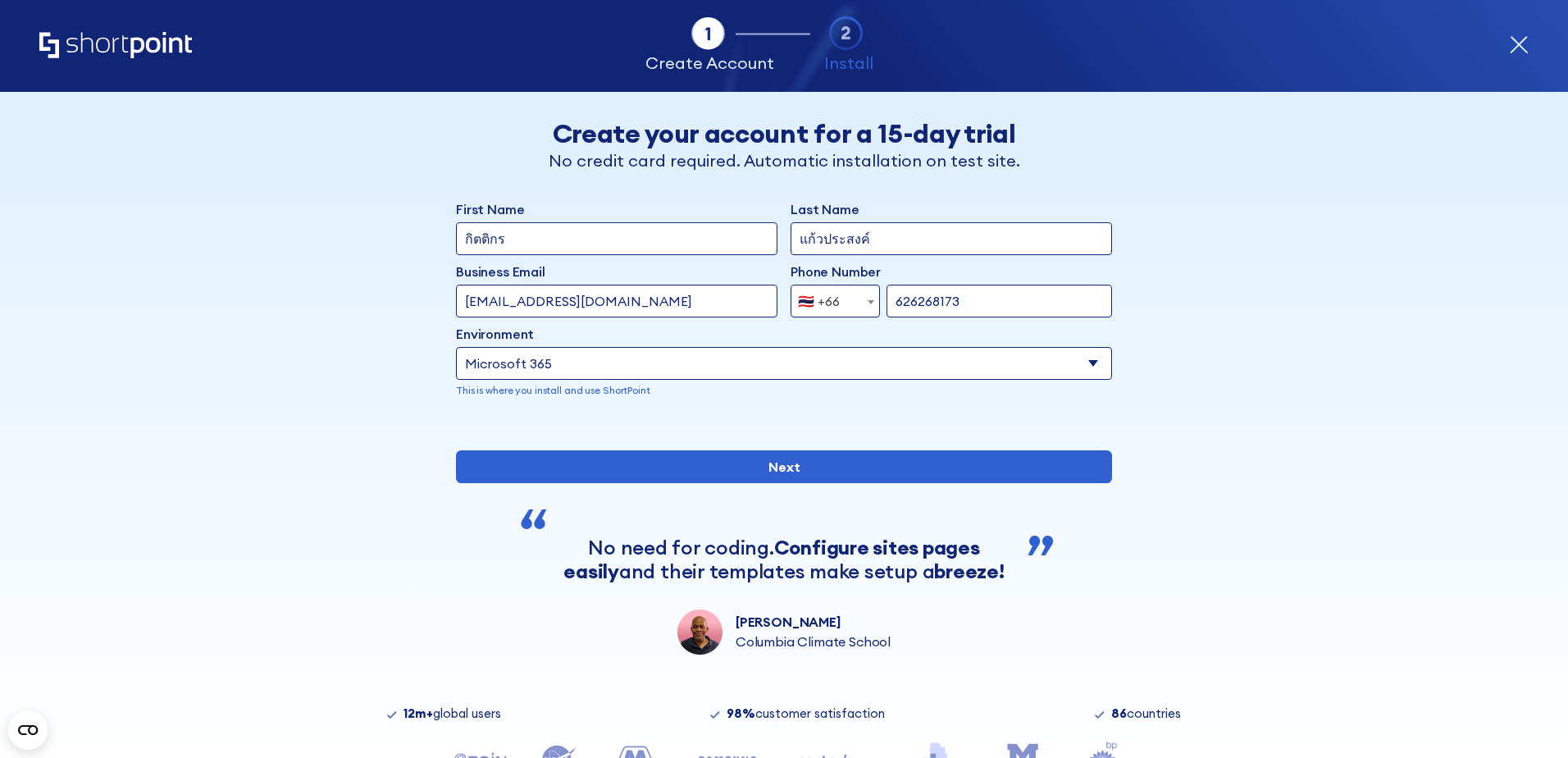
click at [323, 266] on div "Back Back Create your account for a 15-day trial No credit card required. Autom…" at bounding box center [784, 372] width 1004 height 563
type input "kittikorn"
drag, startPoint x: 887, startPoint y: 233, endPoint x: 536, endPoint y: 276, distance: 353.6
click at [536, 276] on div "First Name kittikorn Last Name แก้วประสงค์ Business Email Invalid Email Address…" at bounding box center [784, 311] width 656 height 225
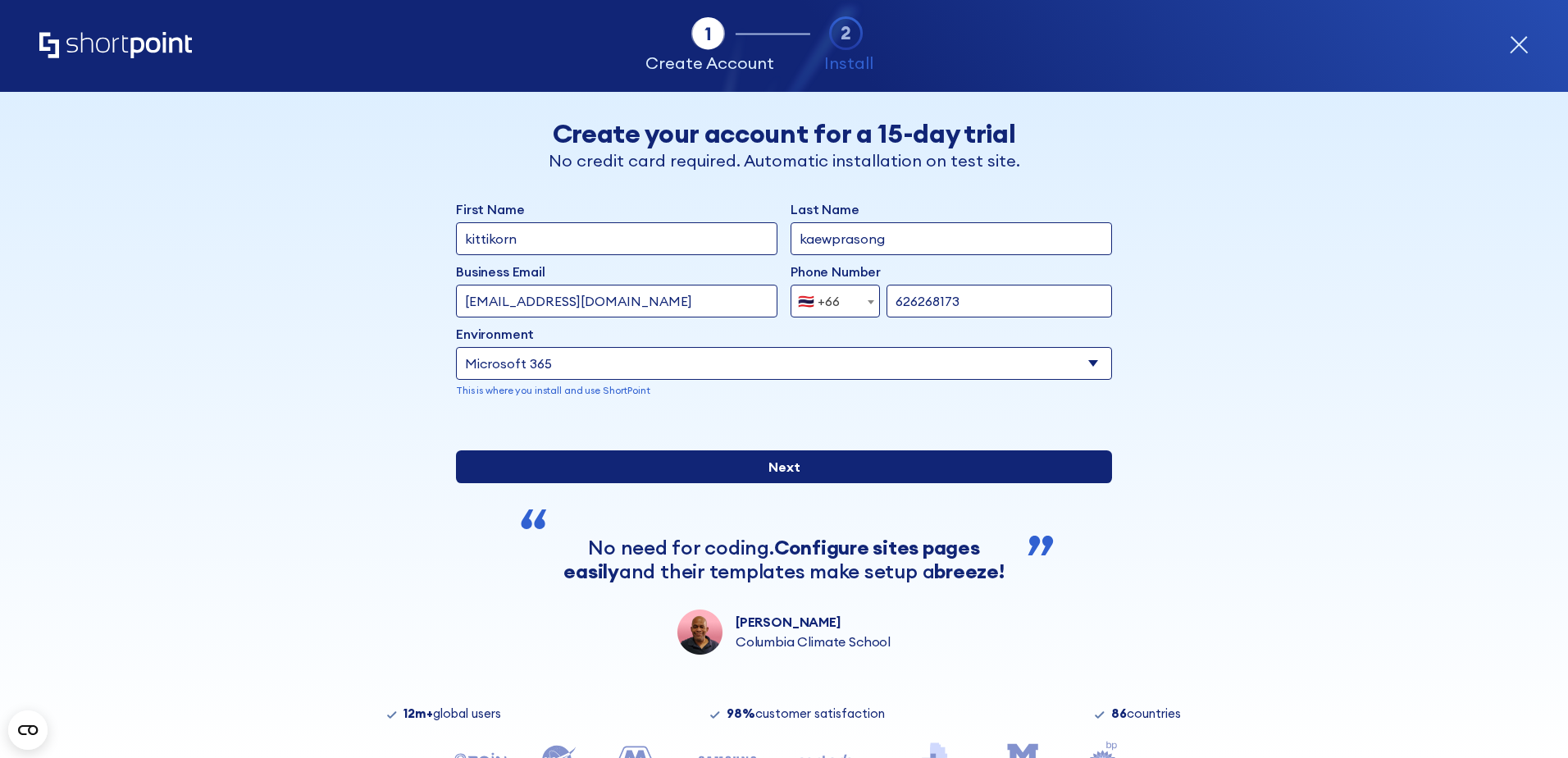
type input "kaewprasong"
click at [714, 483] on input "Next" at bounding box center [784, 466] width 656 height 33
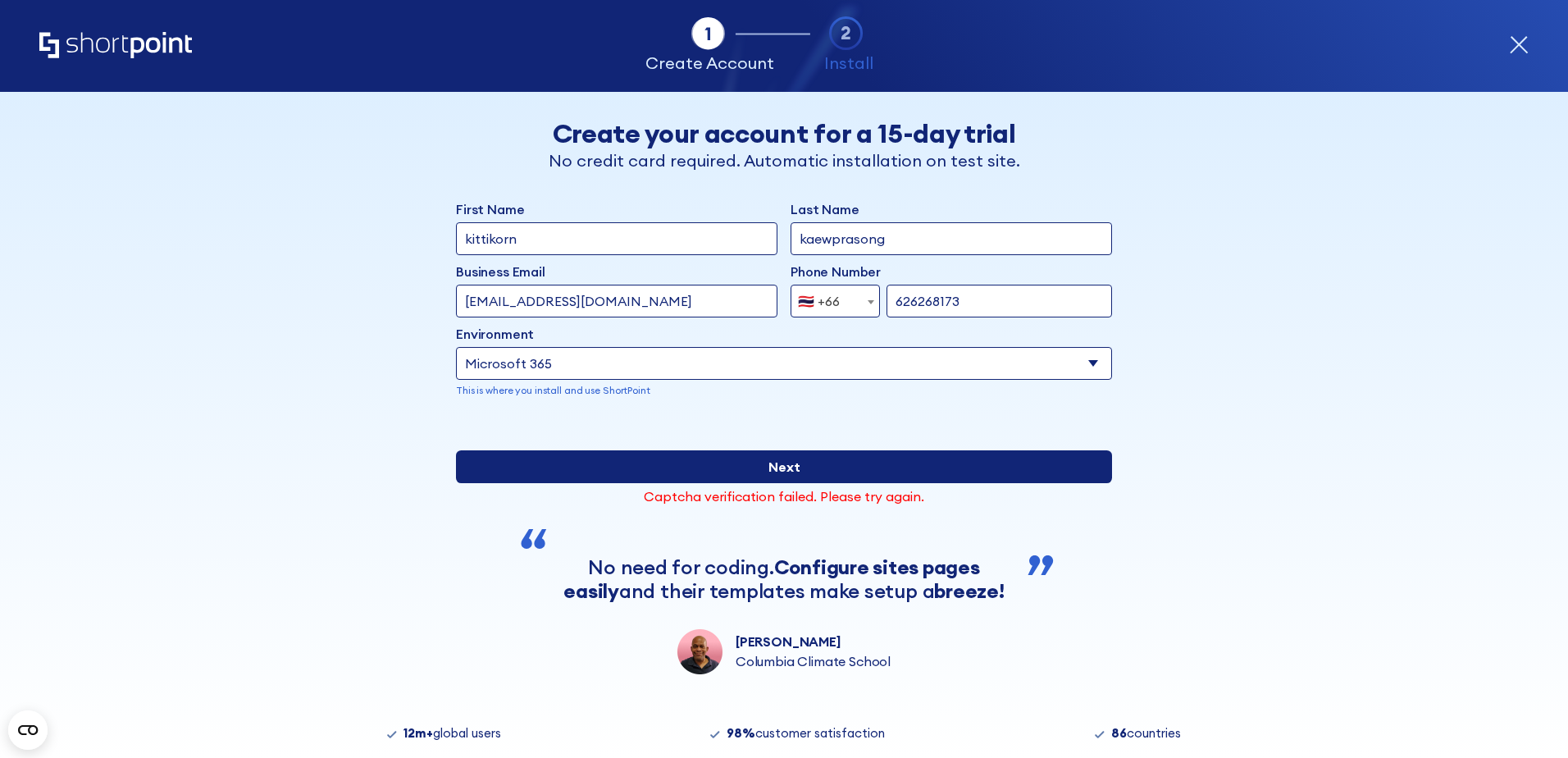
click at [556, 483] on input "Next" at bounding box center [784, 466] width 656 height 33
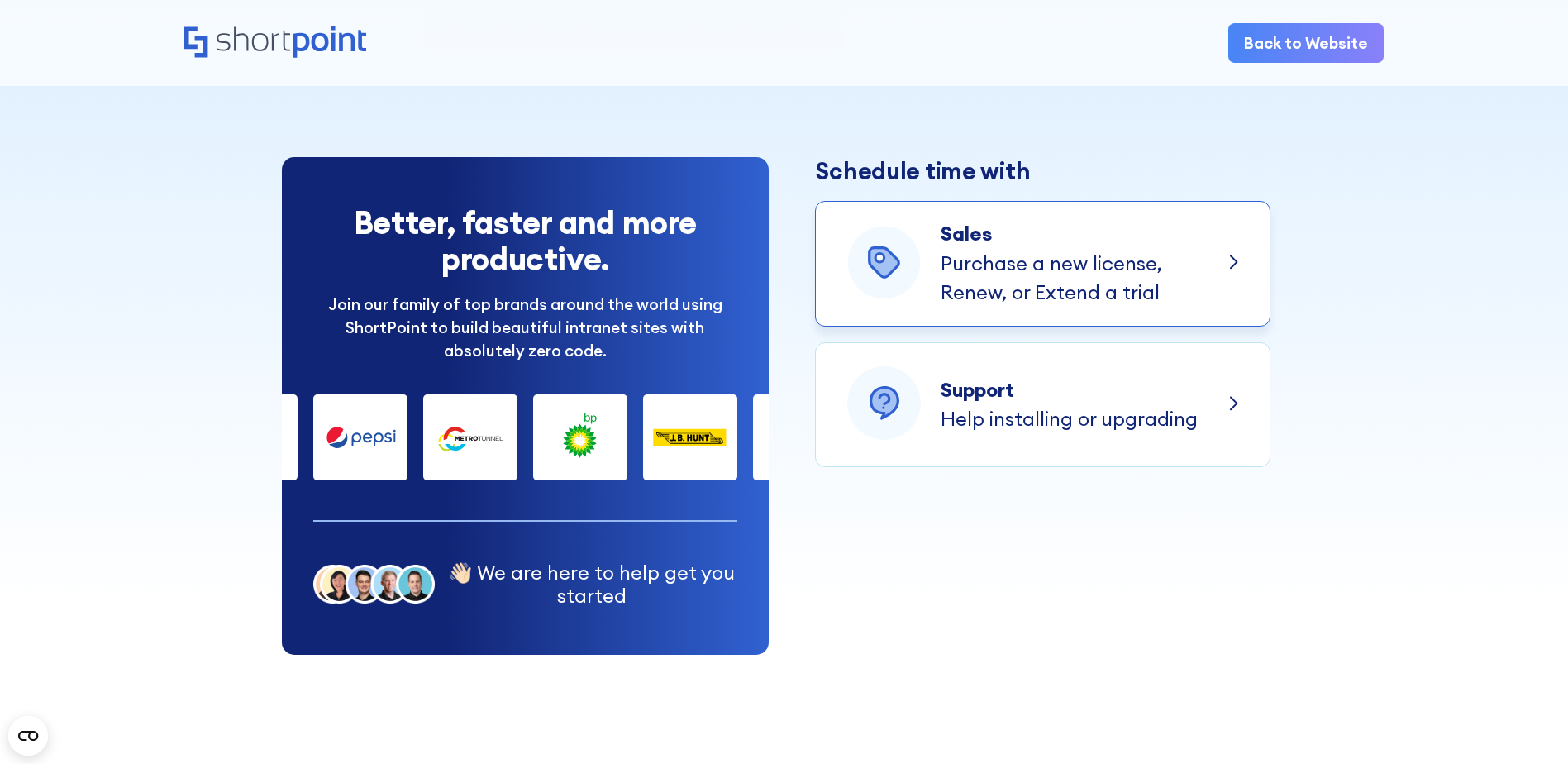
click at [1129, 262] on p "Purchase a new license, Renew, or Extend a trial" at bounding box center [1051, 278] width 222 height 59
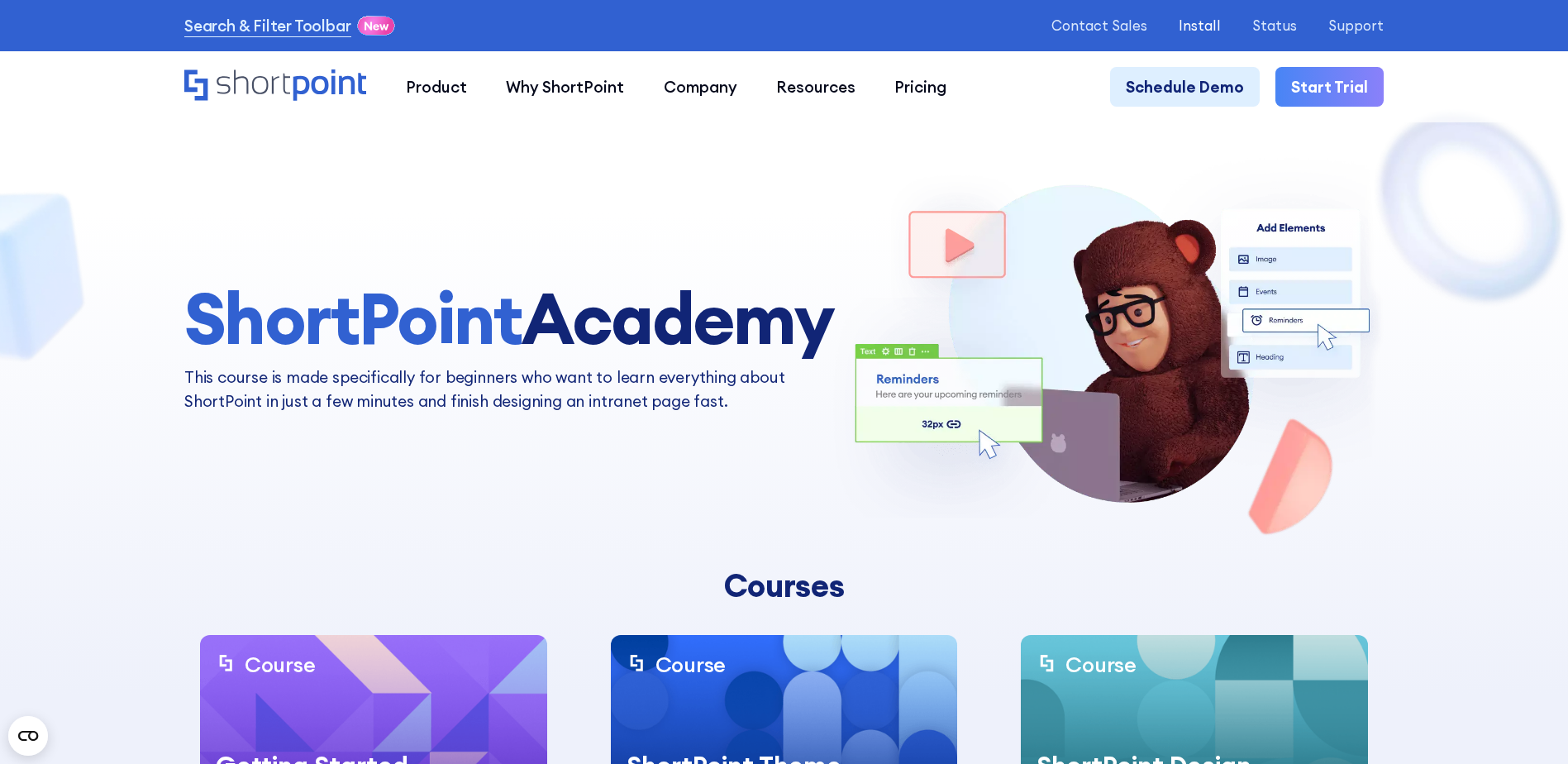
click at [1194, 19] on p "Install" at bounding box center [1199, 25] width 42 height 16
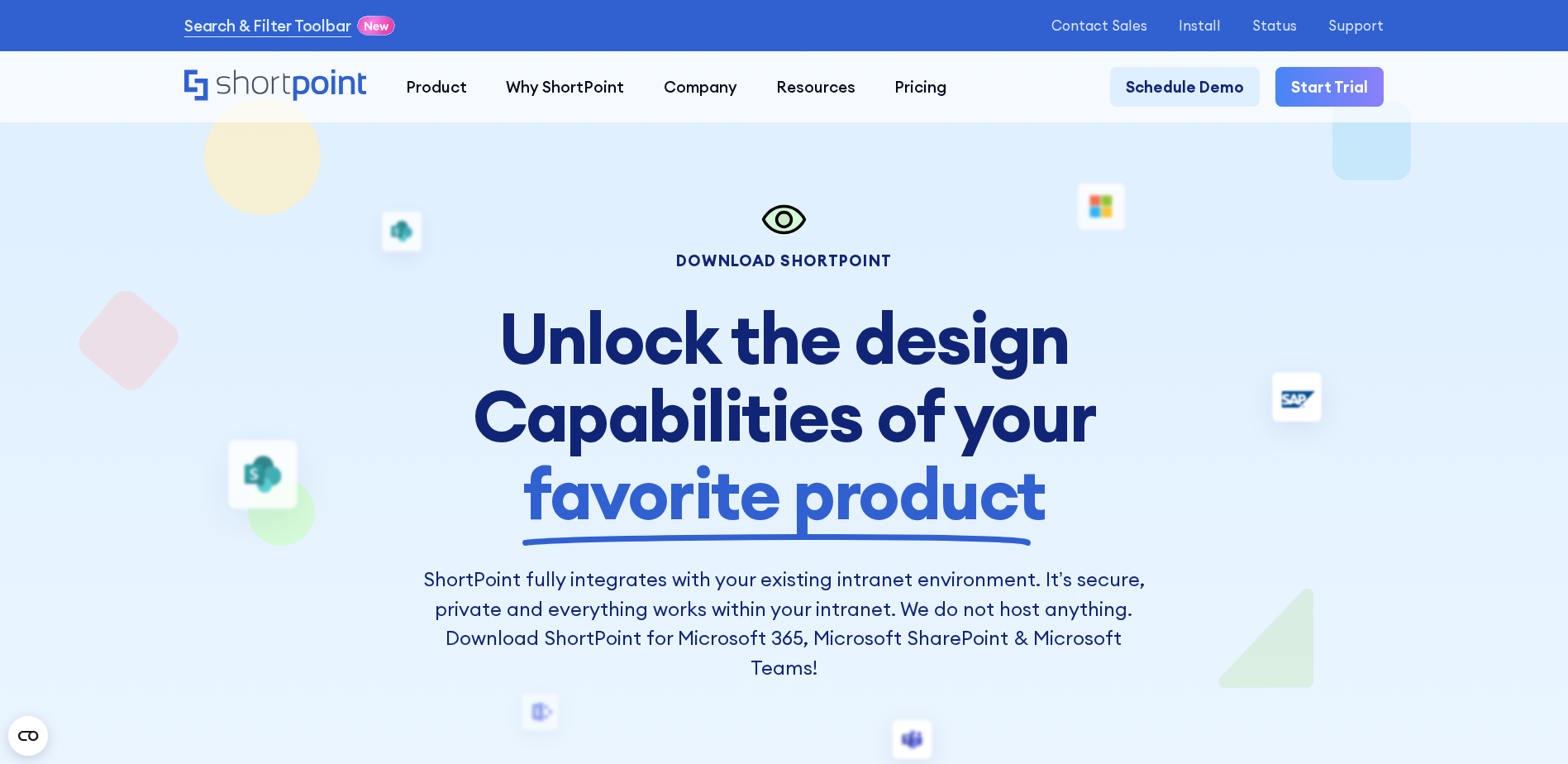
click at [1303, 82] on link "Start Trial" at bounding box center [1330, 86] width 108 height 39
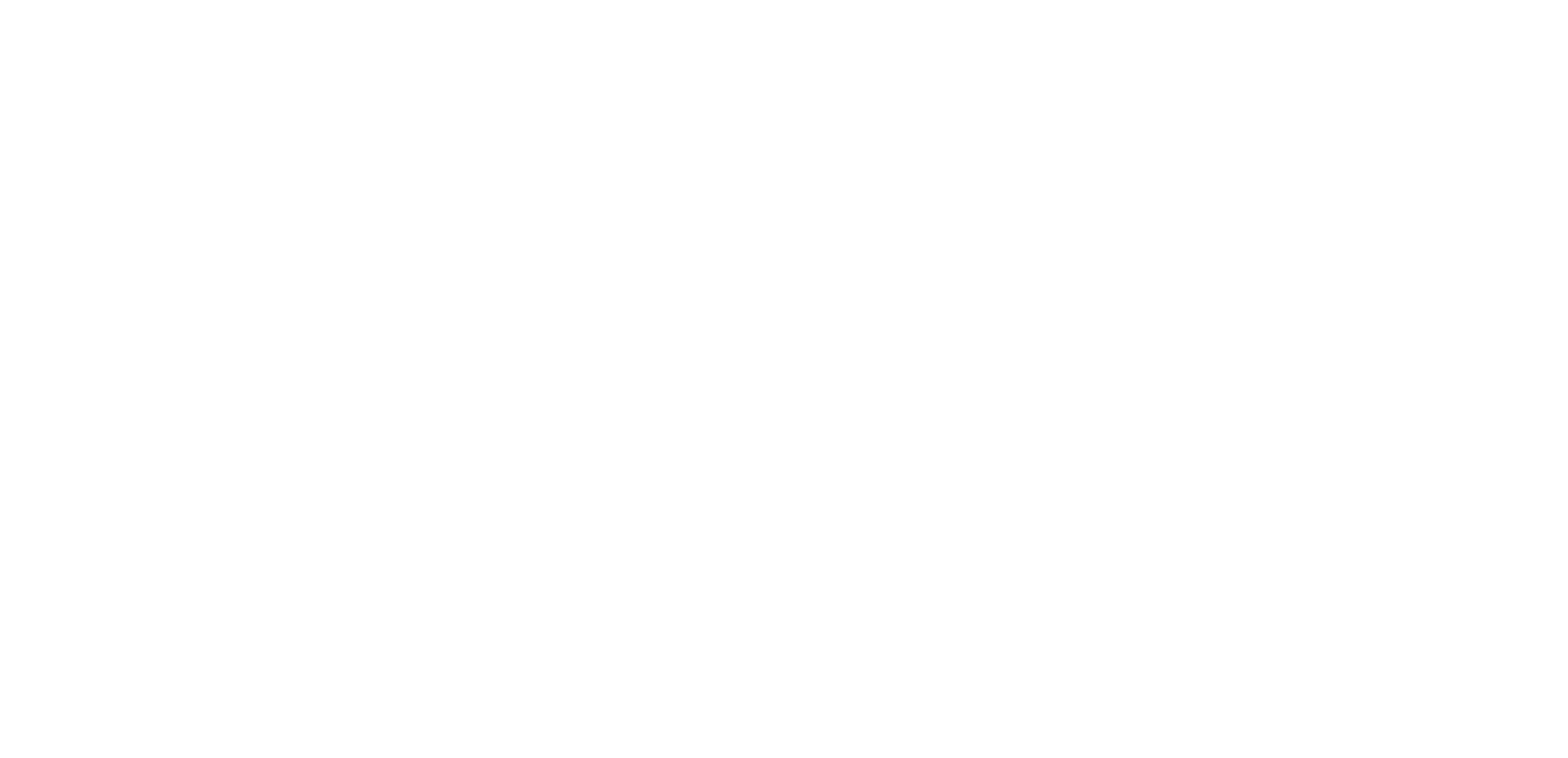
select select "+66"
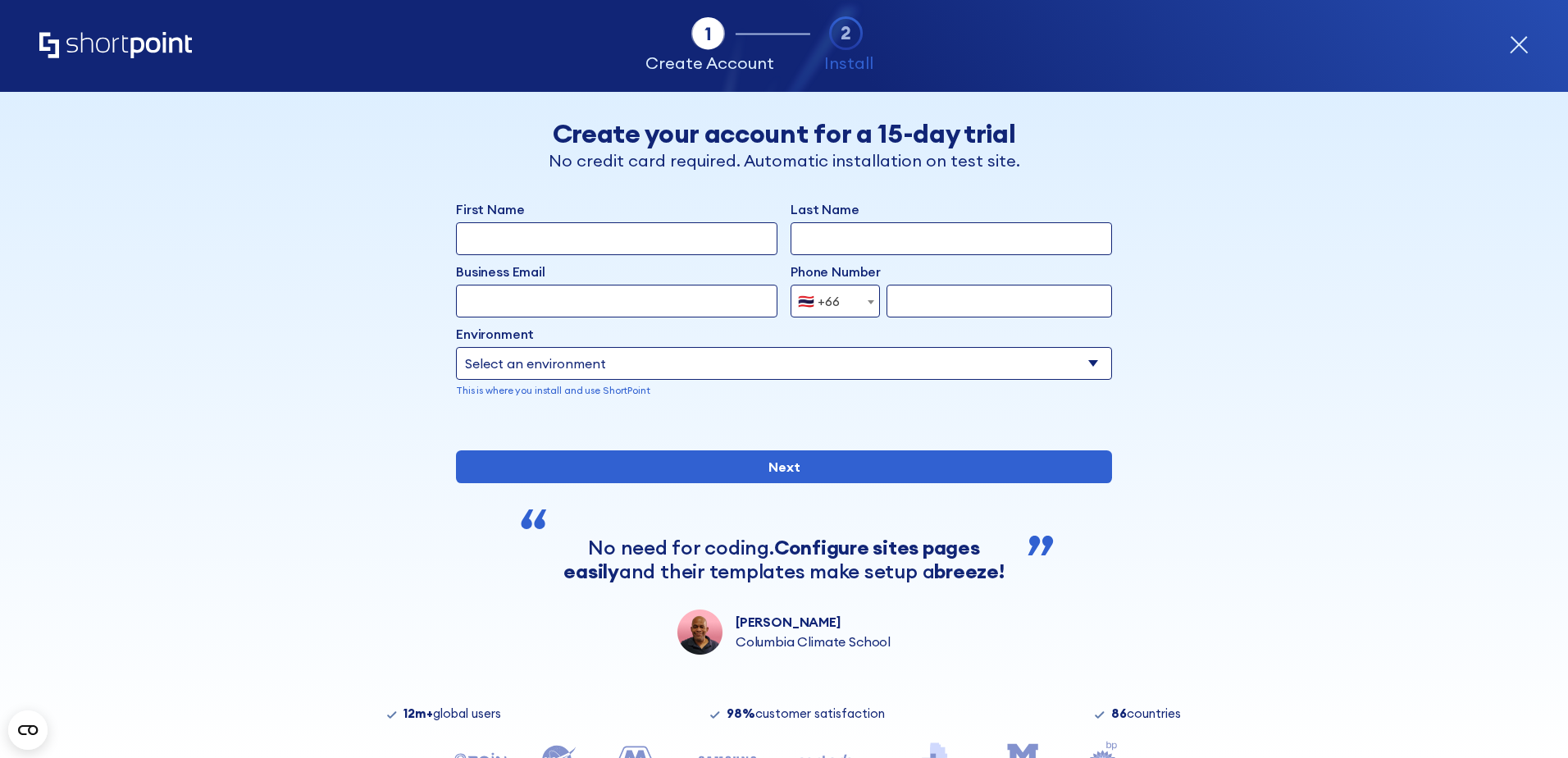
click at [1527, 47] on icon "form" at bounding box center [1519, 45] width 20 height 20
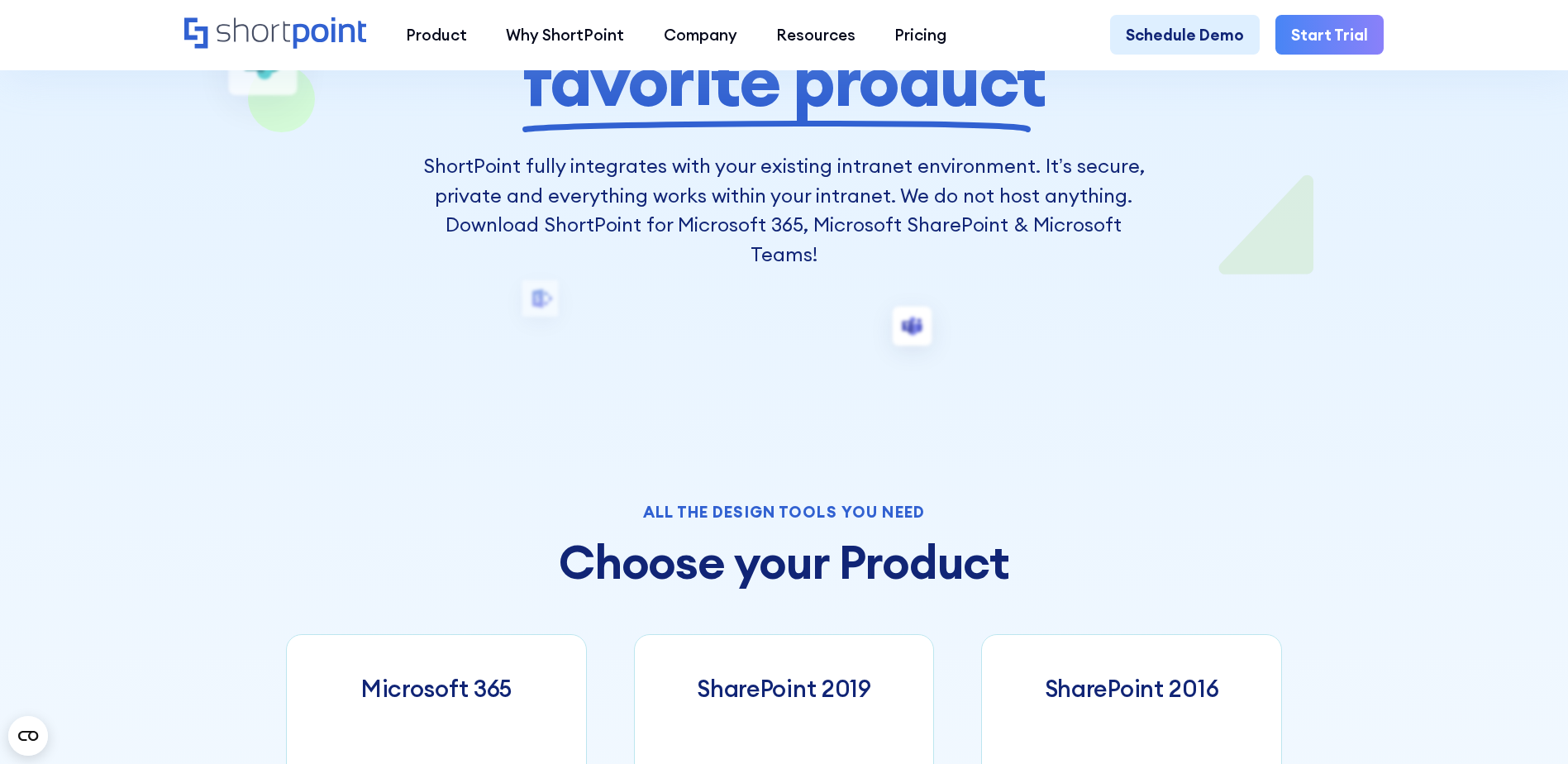
scroll to position [826, 0]
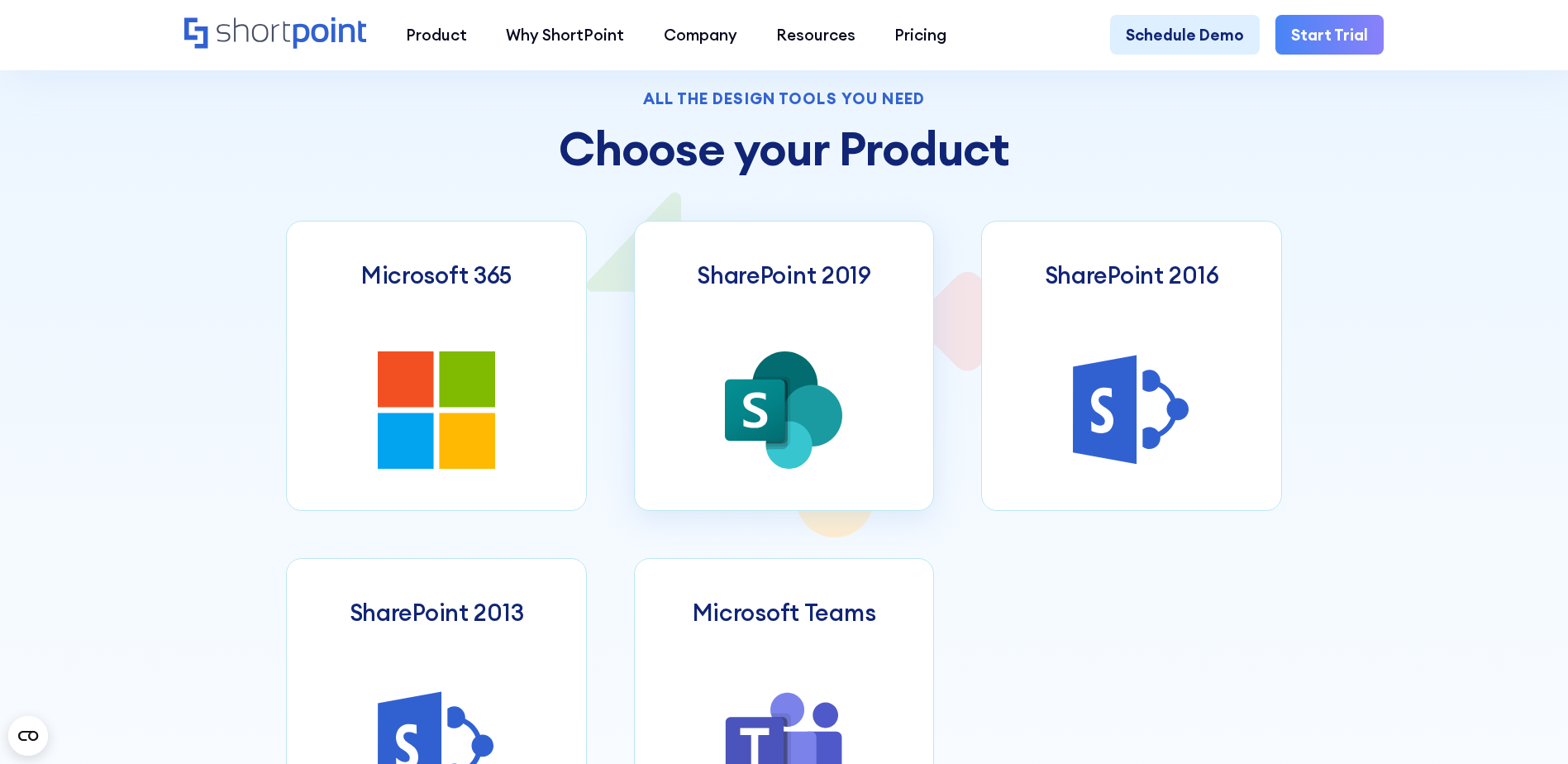
click at [703, 392] on link "SharePoint 2019" at bounding box center [784, 365] width 301 height 290
